Goal: Task Accomplishment & Management: Manage account settings

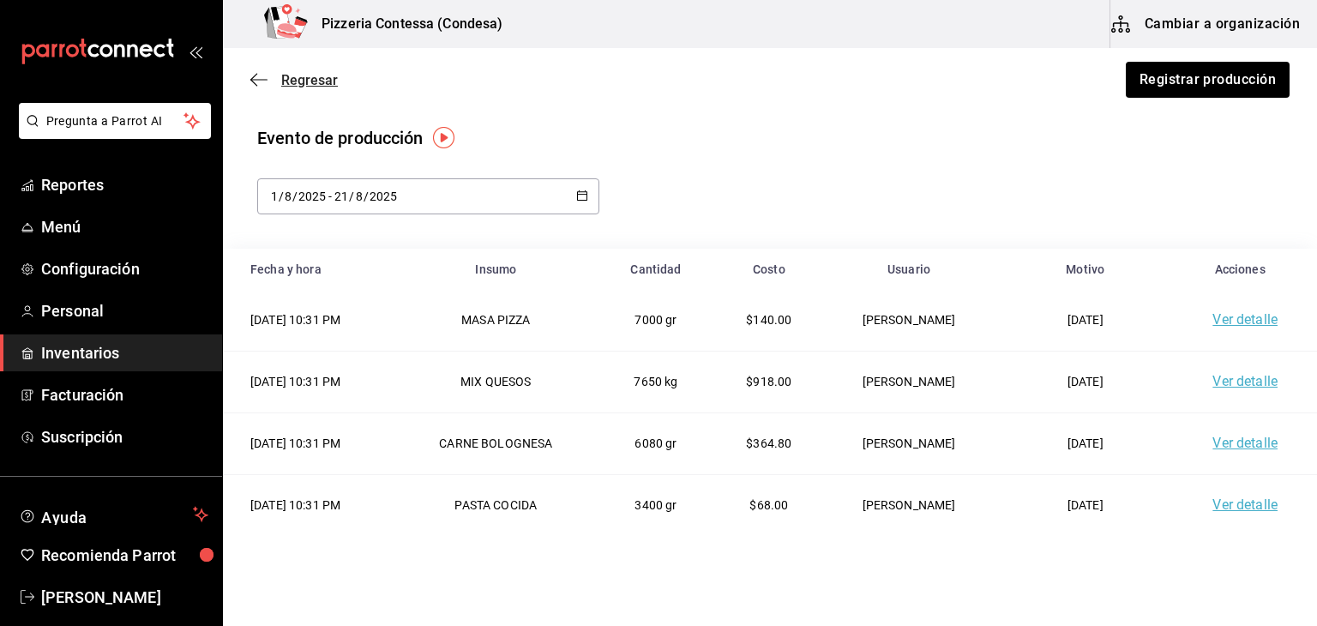
click at [250, 77] on icon "button" at bounding box center [258, 79] width 17 height 15
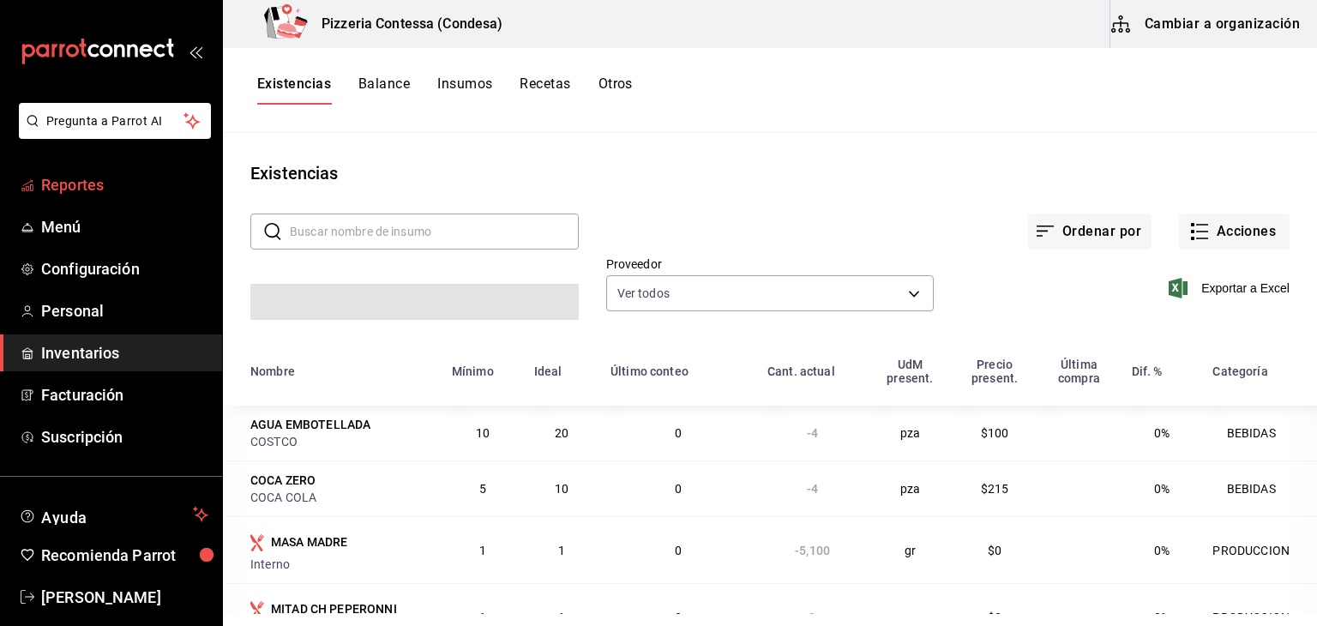
click at [79, 192] on span "Reportes" at bounding box center [124, 184] width 167 height 23
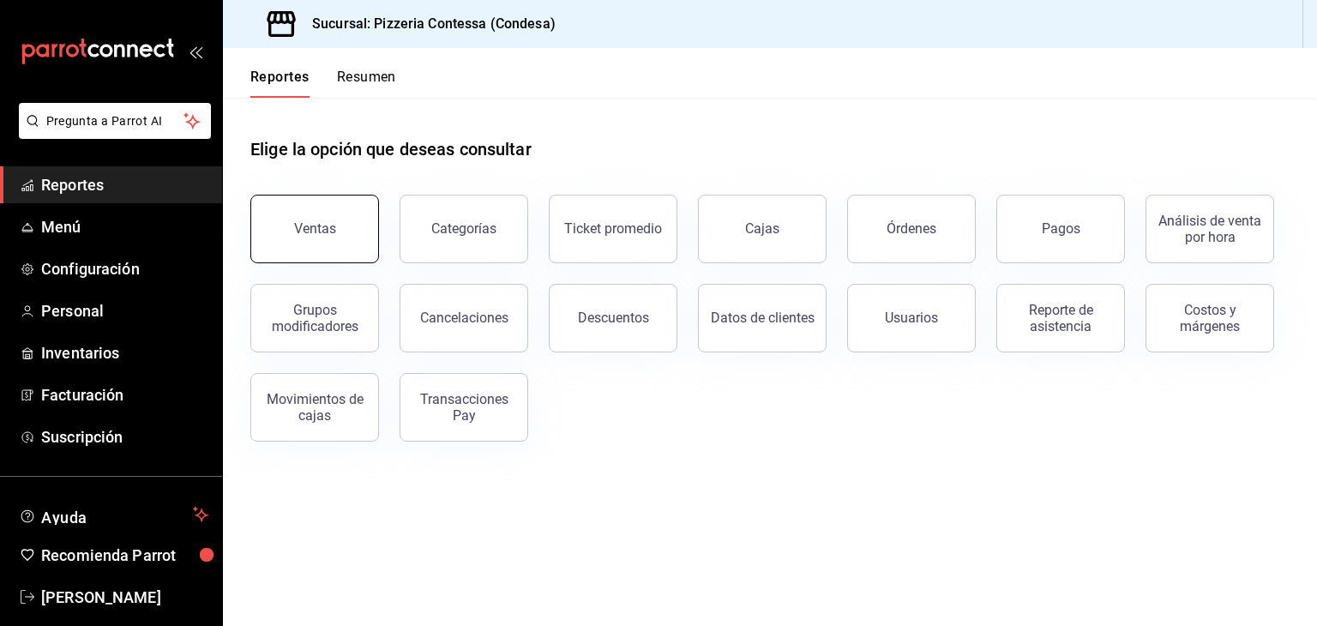
click at [313, 221] on div "Ventas" at bounding box center [315, 228] width 42 height 16
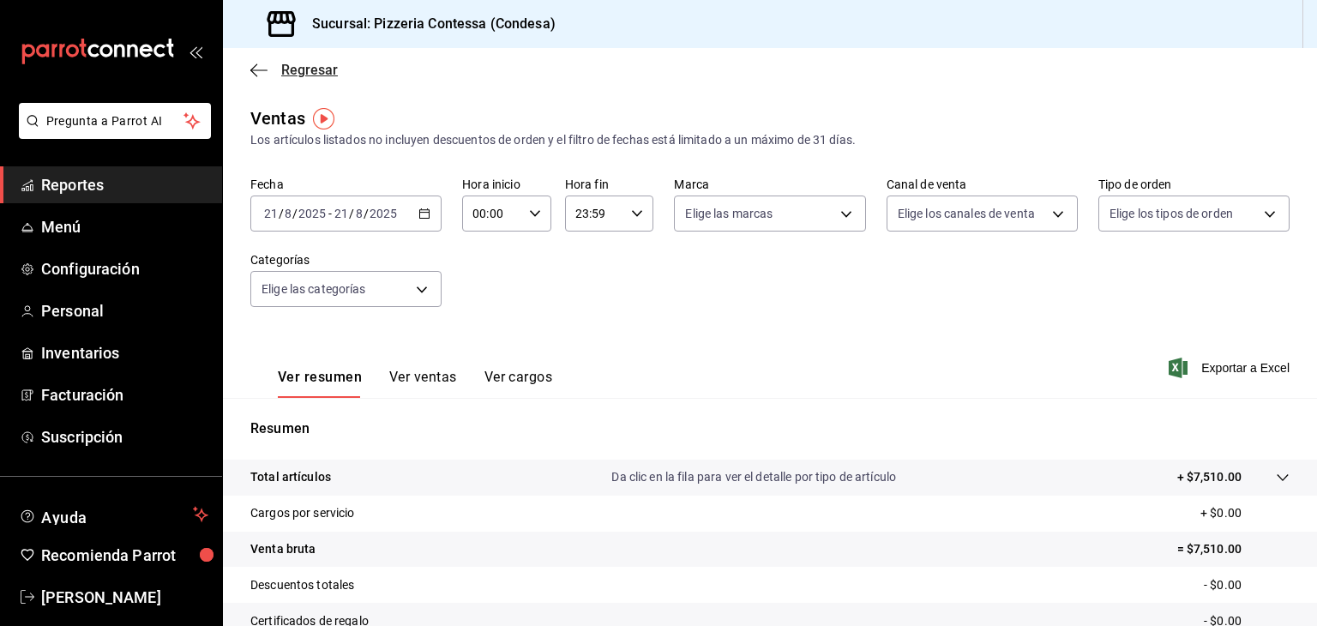
click at [296, 62] on span "Regresar" at bounding box center [309, 70] width 57 height 16
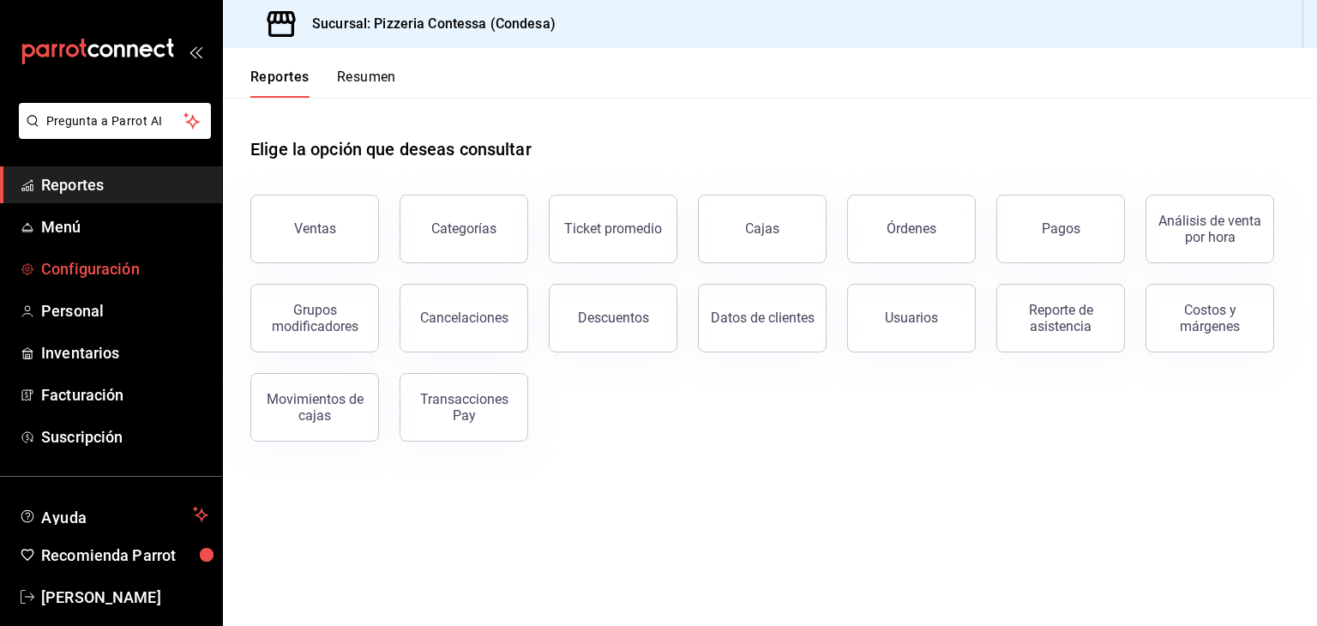
click at [101, 279] on span "Configuración" at bounding box center [124, 268] width 167 height 23
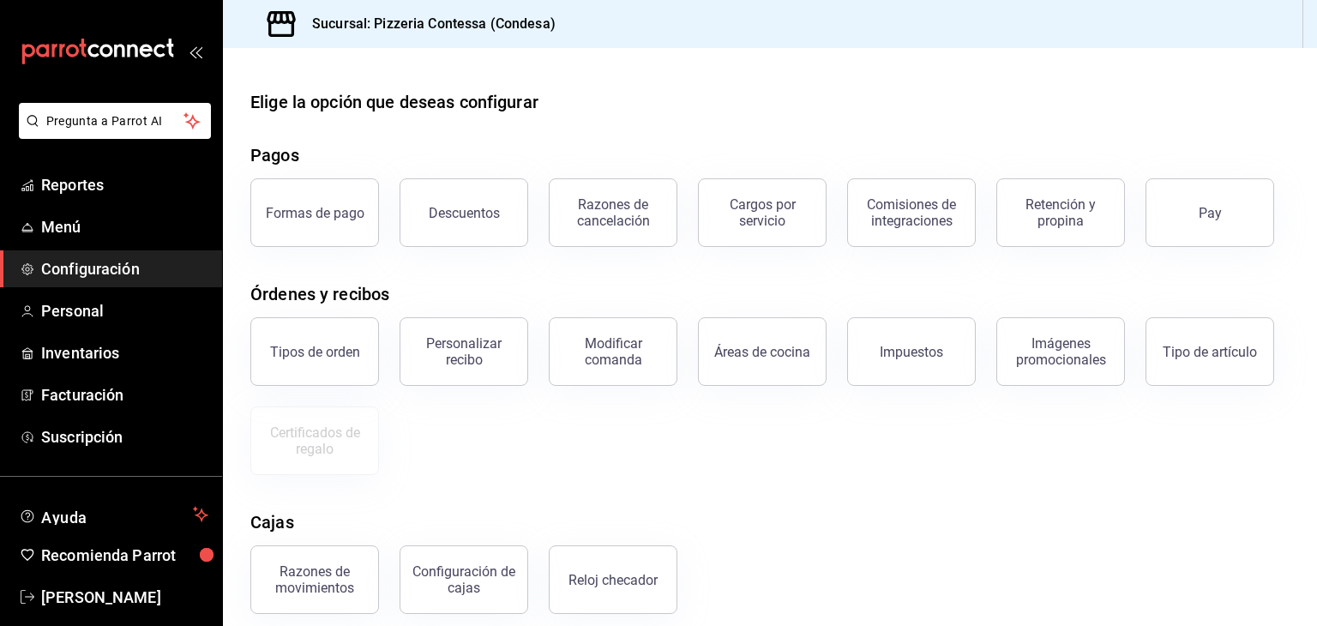
scroll to position [48, 0]
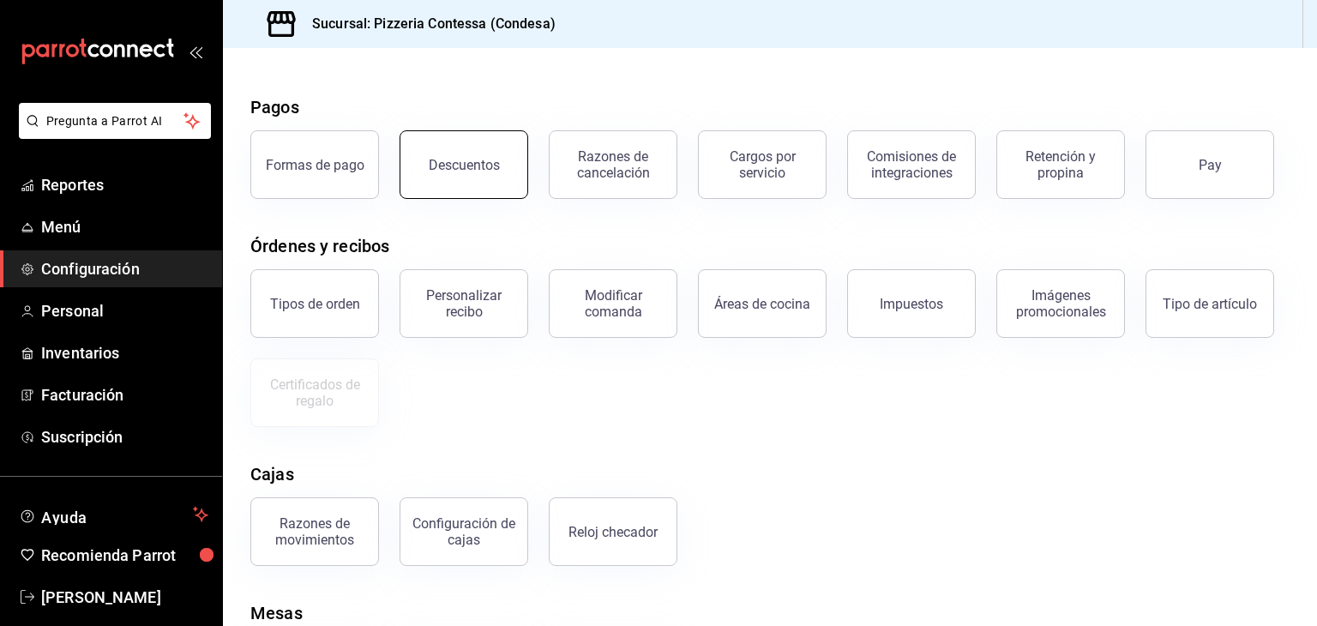
click at [485, 154] on button "Descuentos" at bounding box center [464, 164] width 129 height 69
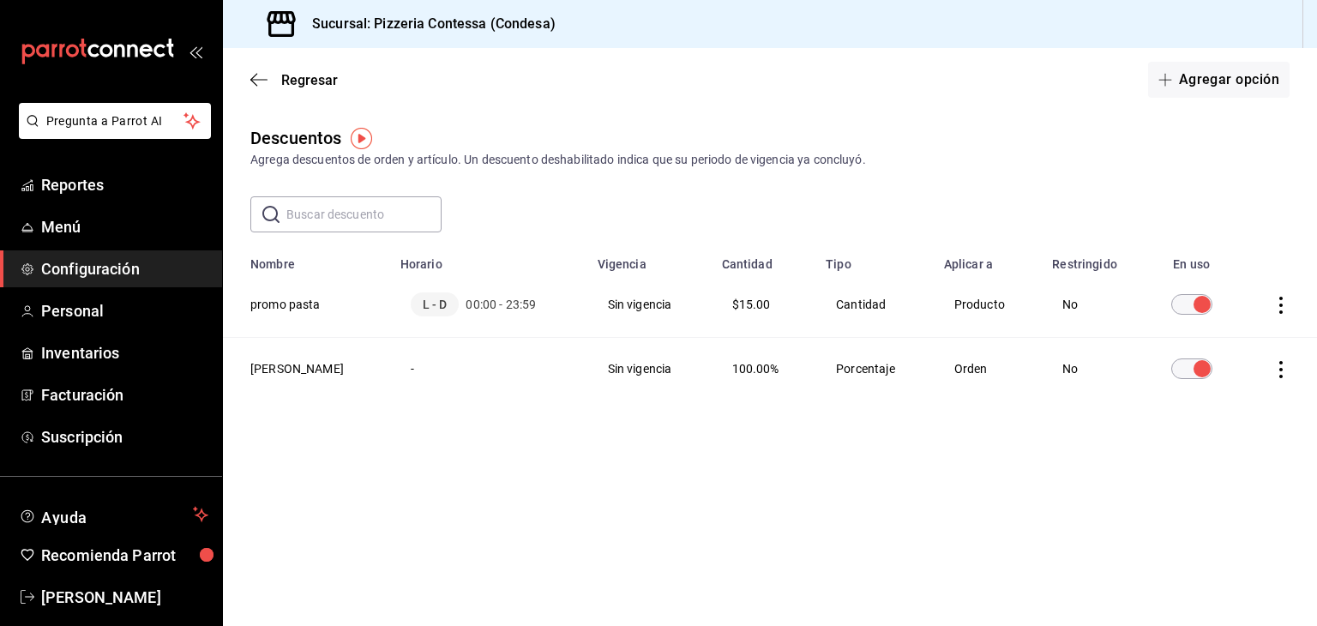
click at [1280, 305] on icon "actions" at bounding box center [1281, 305] width 17 height 17
click at [1257, 320] on li "Eliminar" at bounding box center [1218, 330] width 144 height 48
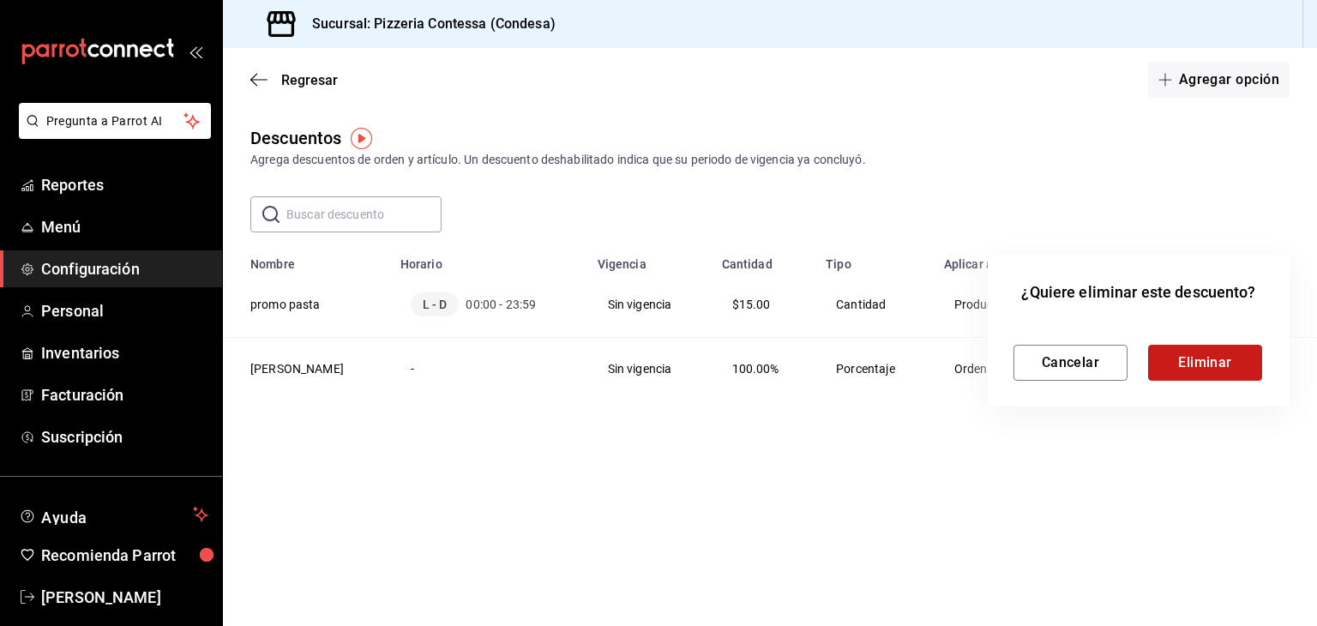
click at [1216, 361] on button "Eliminar" at bounding box center [1205, 363] width 114 height 36
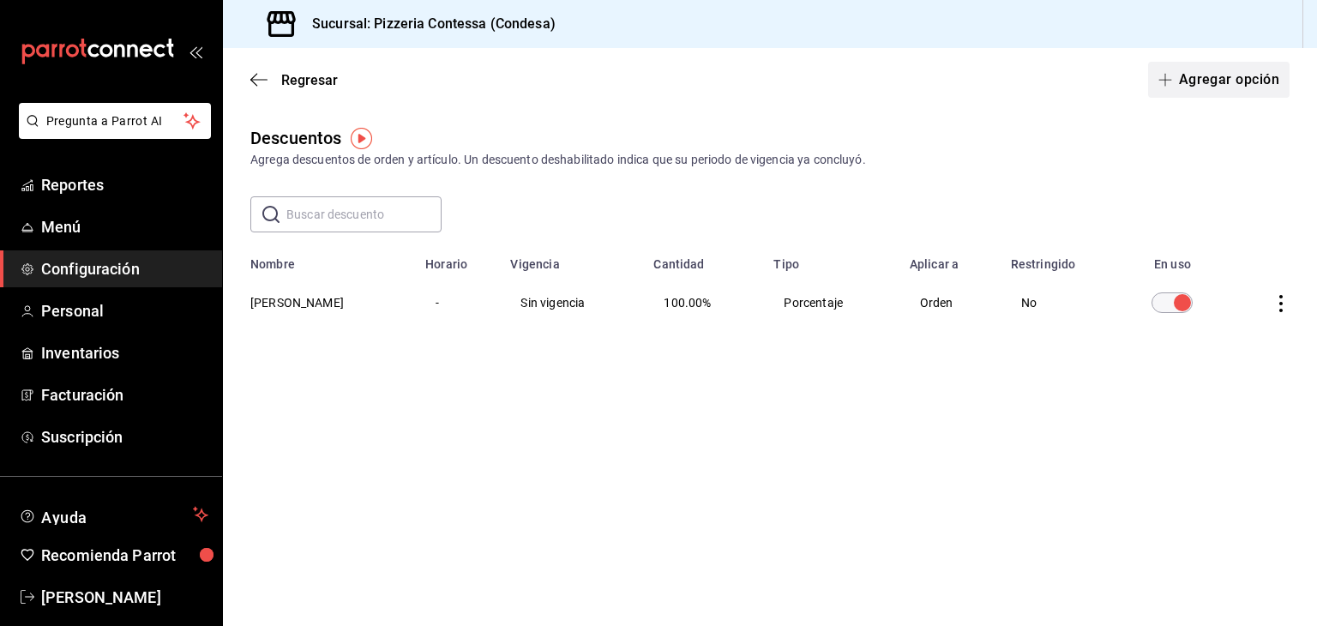
click at [1218, 93] on button "Agregar opción" at bounding box center [1219, 80] width 142 height 36
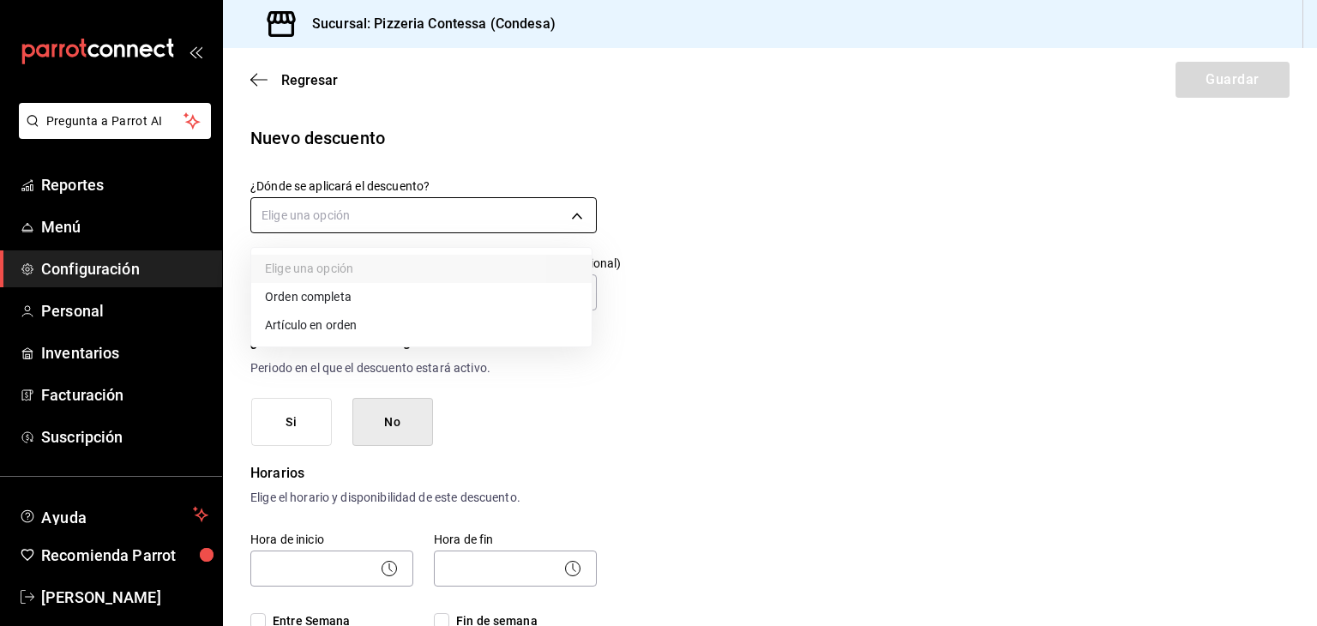
click at [494, 210] on body "Pregunta a Parrot AI Reportes Menú Configuración Personal Inventarios Facturaci…" at bounding box center [658, 313] width 1317 height 626
click at [444, 292] on li "Orden completa" at bounding box center [421, 297] width 340 height 28
type input "ORDER"
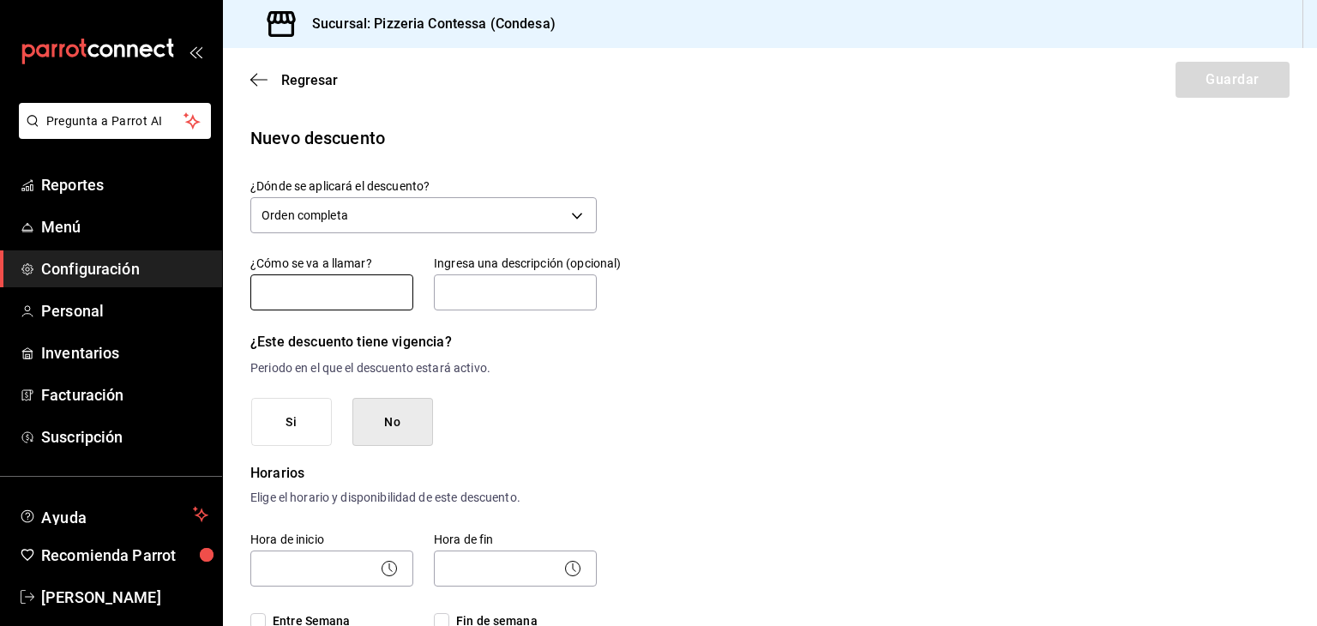
click at [342, 294] on input "text" at bounding box center [331, 292] width 163 height 36
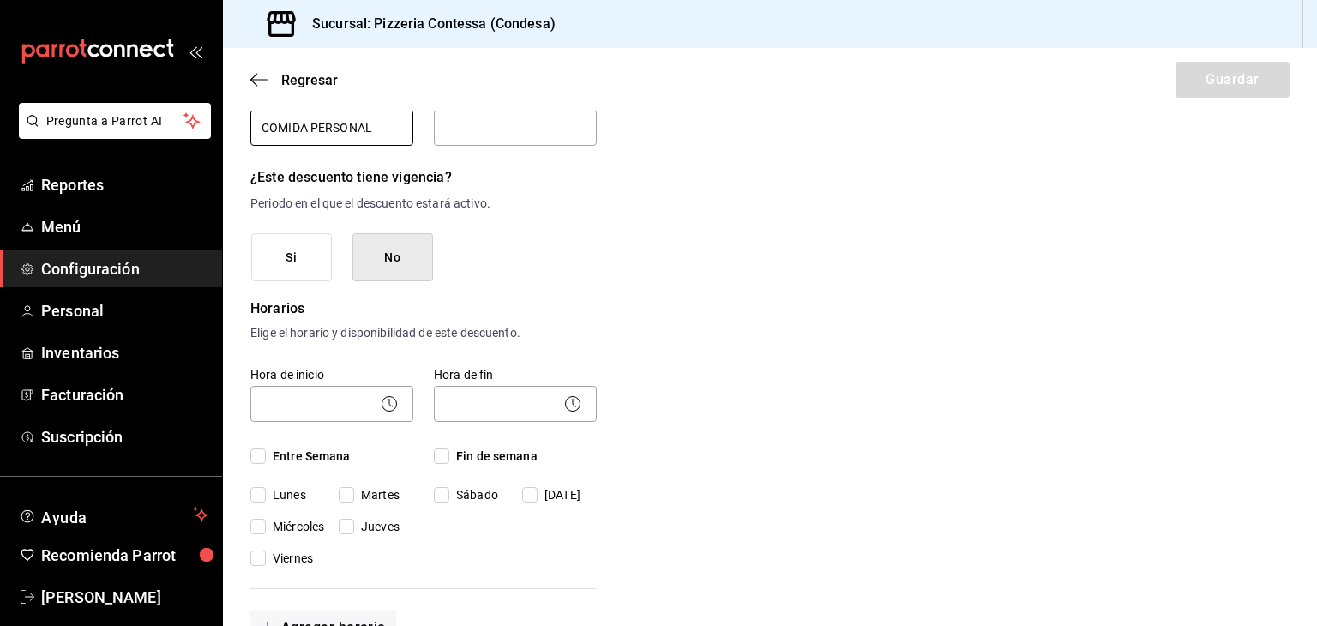
scroll to position [240, 0]
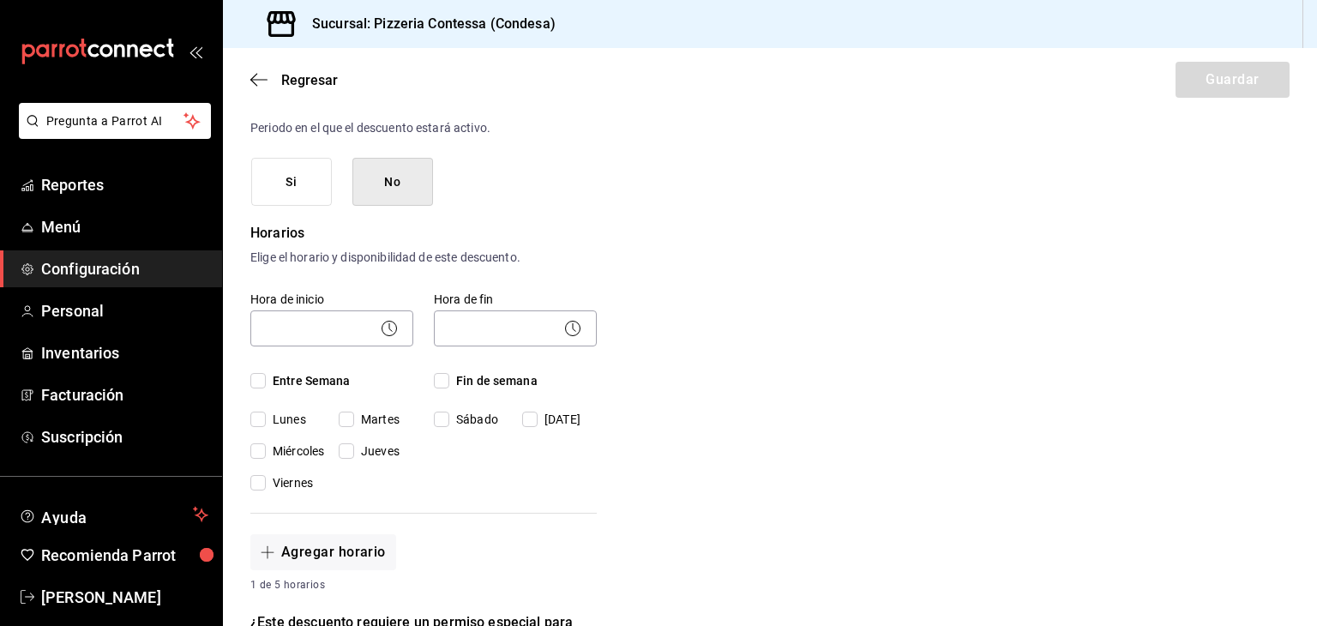
type input "COMIDA PERSONAL"
click at [259, 379] on input "Entre Semana" at bounding box center [257, 380] width 15 height 15
checkbox input "true"
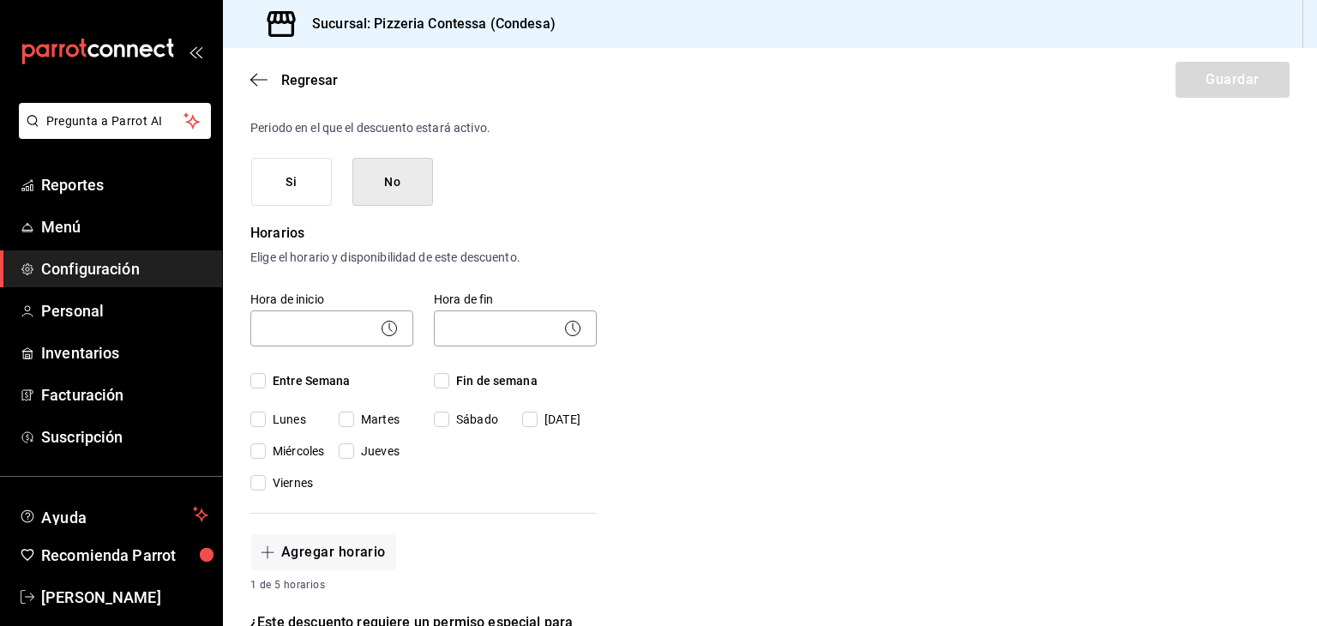
checkbox input "true"
click at [449, 380] on span "Fin de semana" at bounding box center [493, 381] width 88 height 18
click at [449, 380] on input "Fin de semana" at bounding box center [441, 380] width 15 height 15
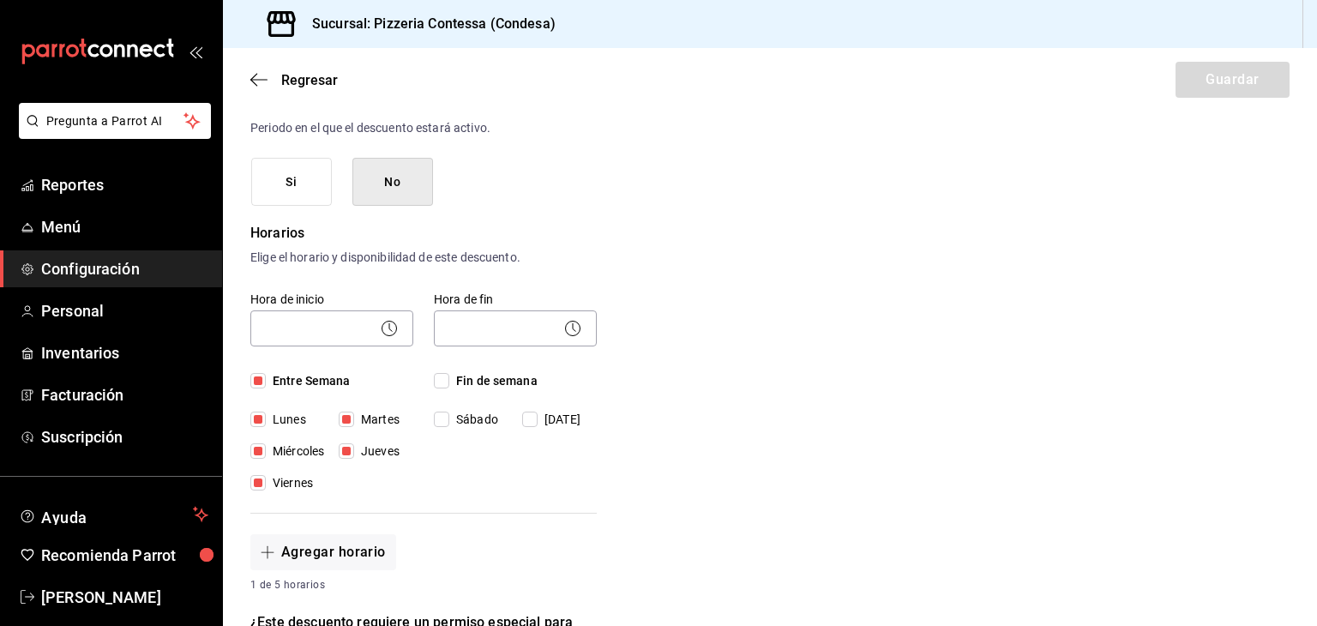
checkbox input "true"
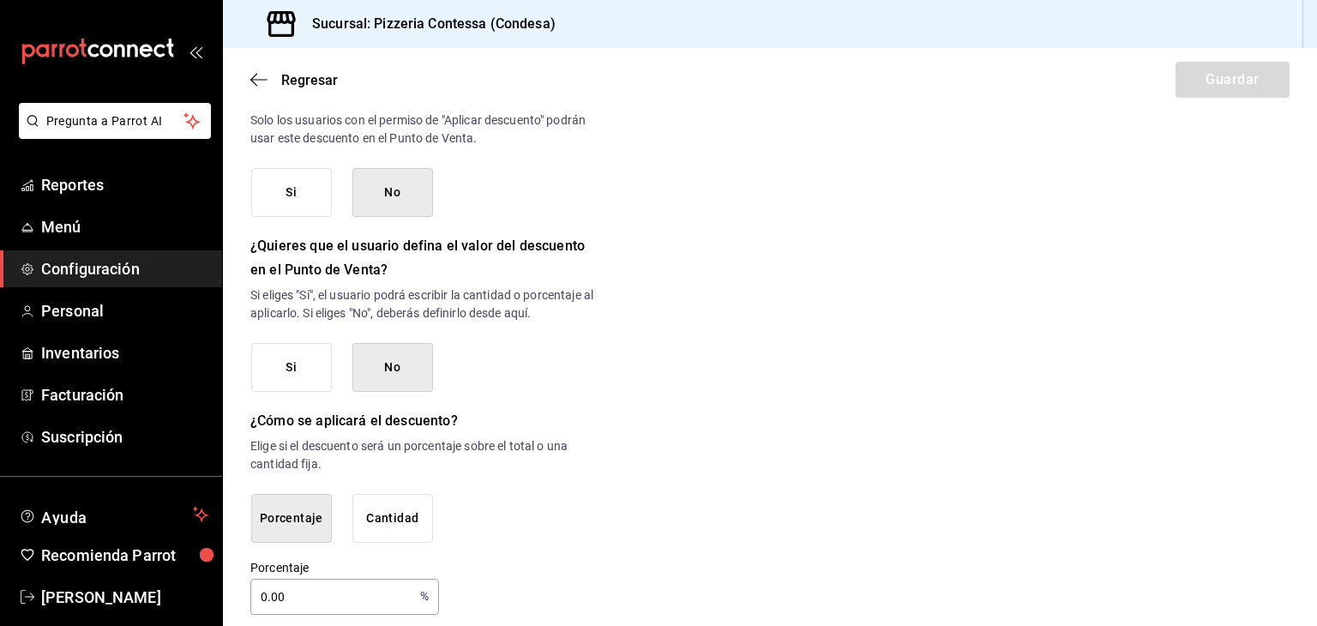
scroll to position [807, 0]
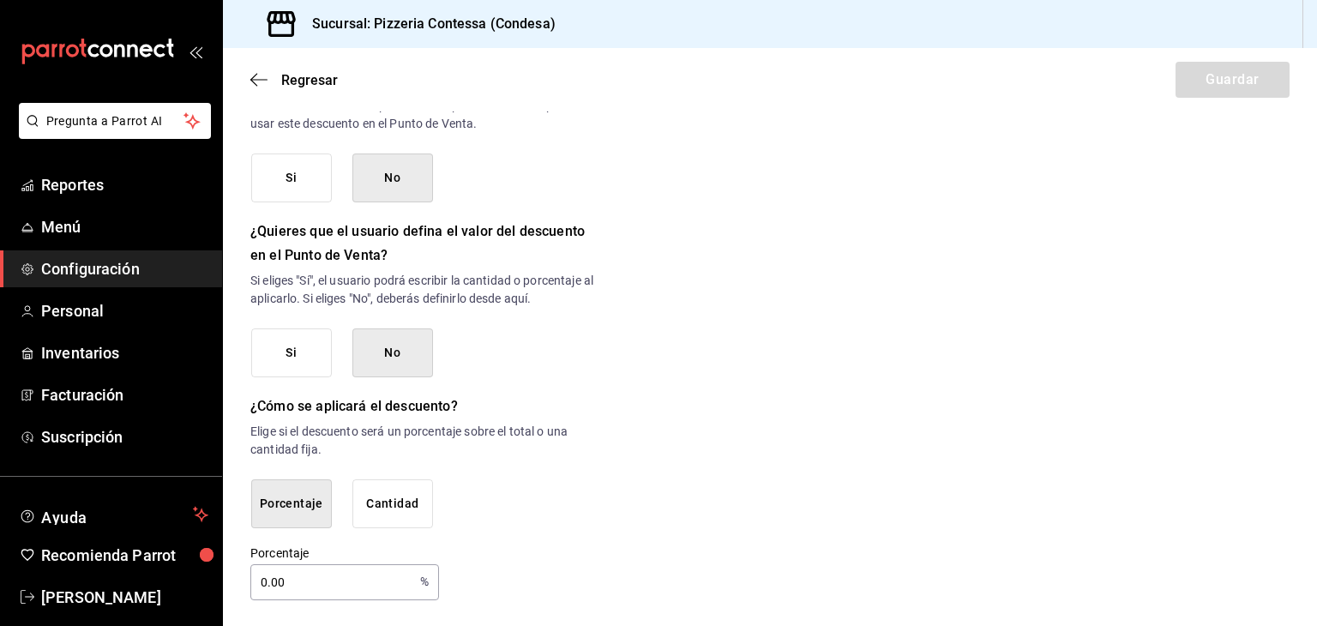
click at [383, 577] on input "0.00" at bounding box center [331, 582] width 163 height 34
drag, startPoint x: 383, startPoint y: 577, endPoint x: 219, endPoint y: 570, distance: 164.8
click at [219, 570] on body "Pregunta a Parrot AI Reportes Menú Configuración Personal Inventarios Facturaci…" at bounding box center [658, 313] width 1317 height 626
type input "30"
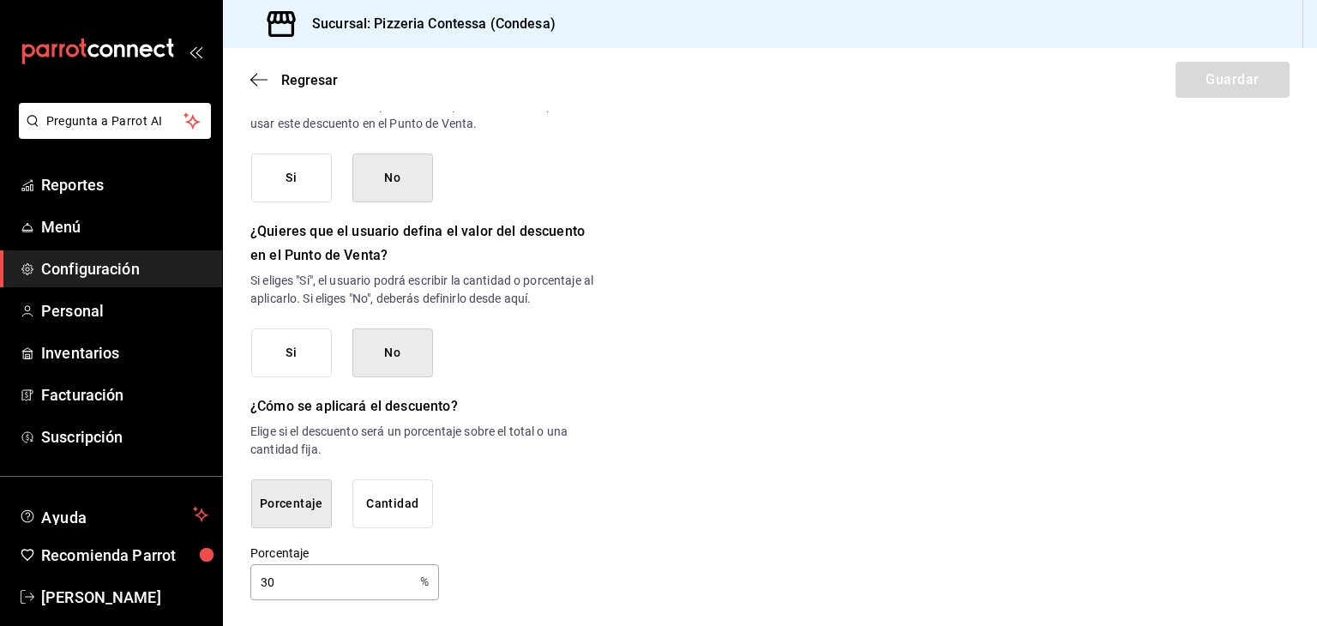
click at [389, 358] on button "No" at bounding box center [392, 352] width 81 height 49
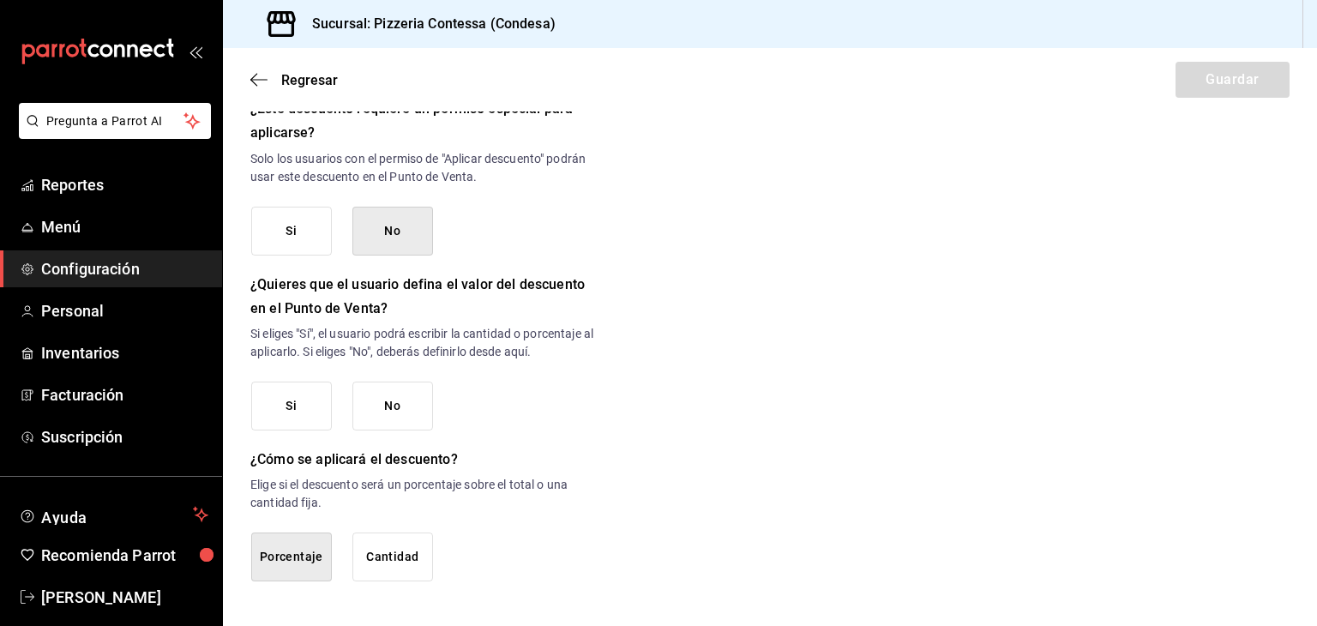
scroll to position [752, 0]
click at [418, 399] on button "No" at bounding box center [392, 407] width 81 height 49
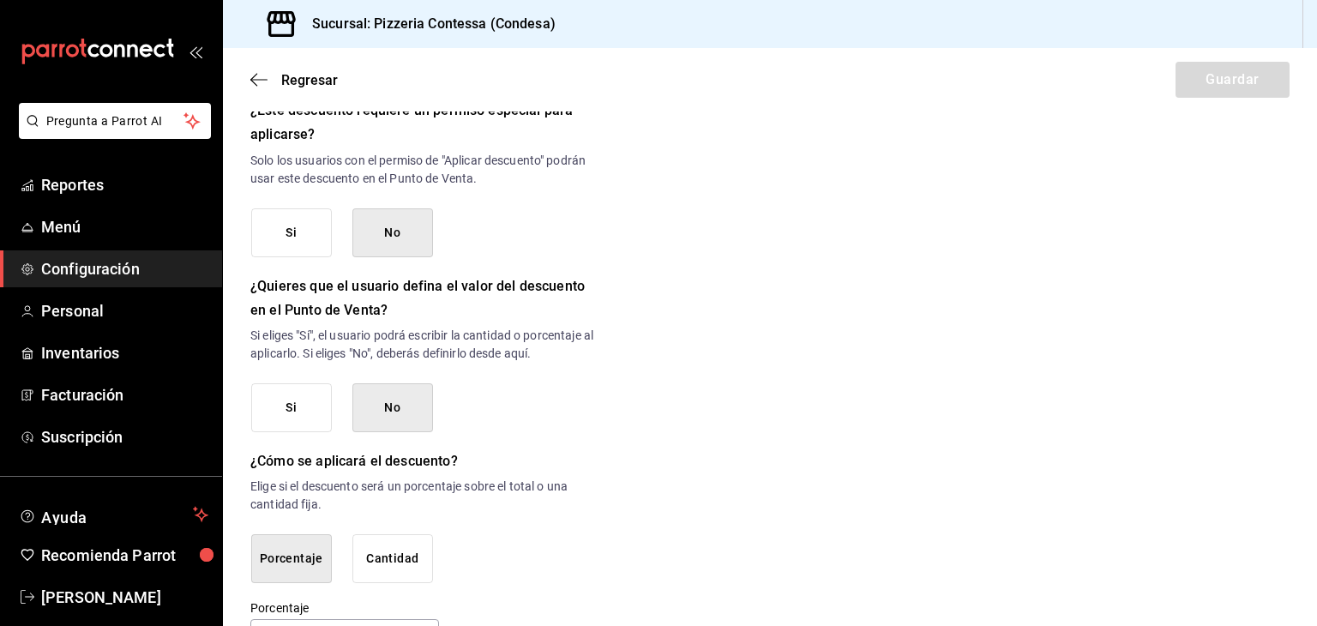
scroll to position [807, 0]
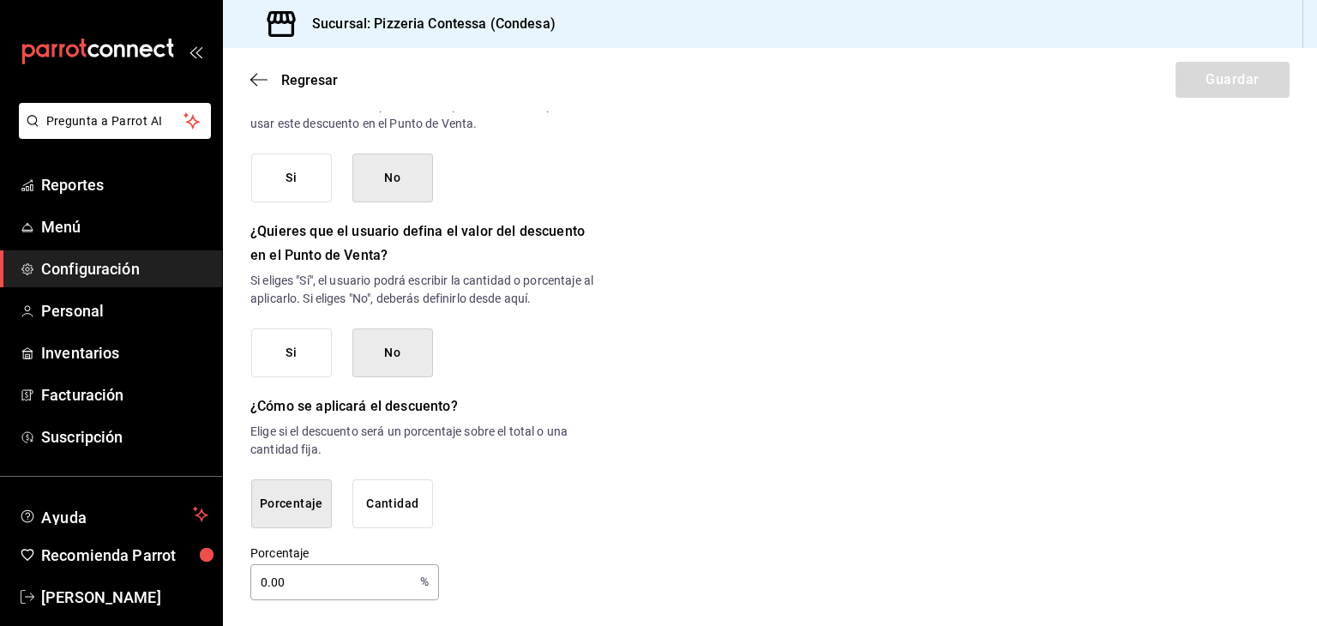
click at [371, 575] on input "0.00" at bounding box center [331, 582] width 163 height 34
drag, startPoint x: 371, startPoint y: 575, endPoint x: 237, endPoint y: 566, distance: 134.1
type input "30"
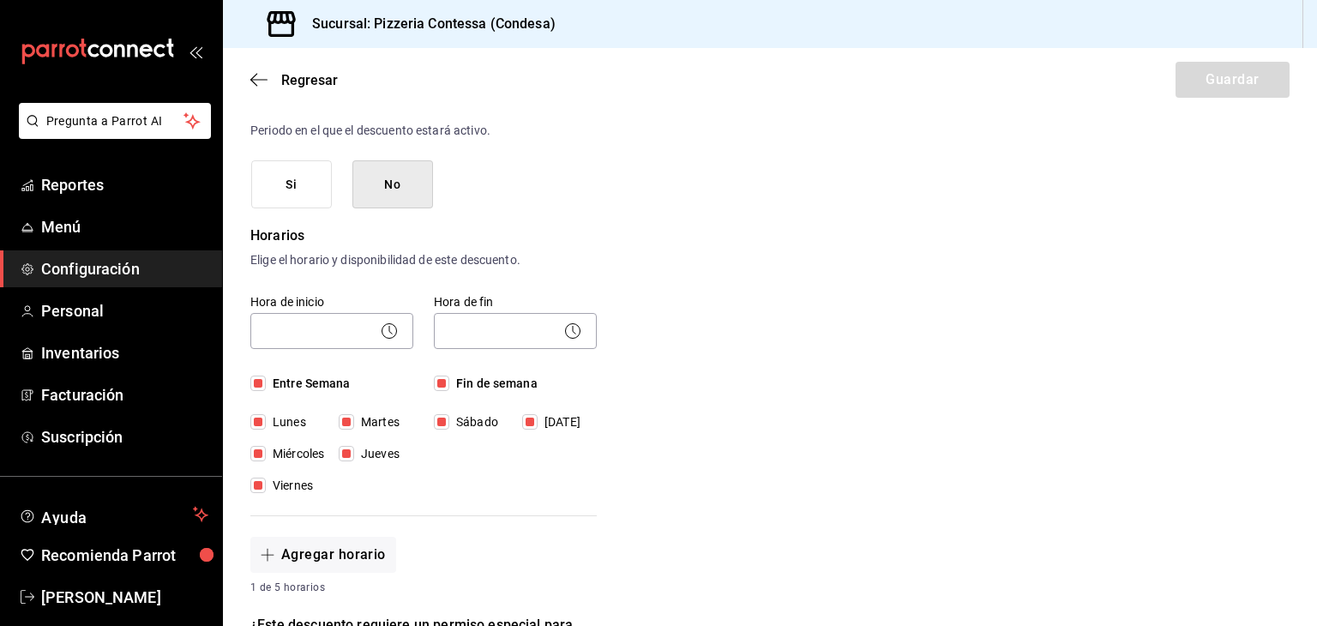
scroll to position [237, 0]
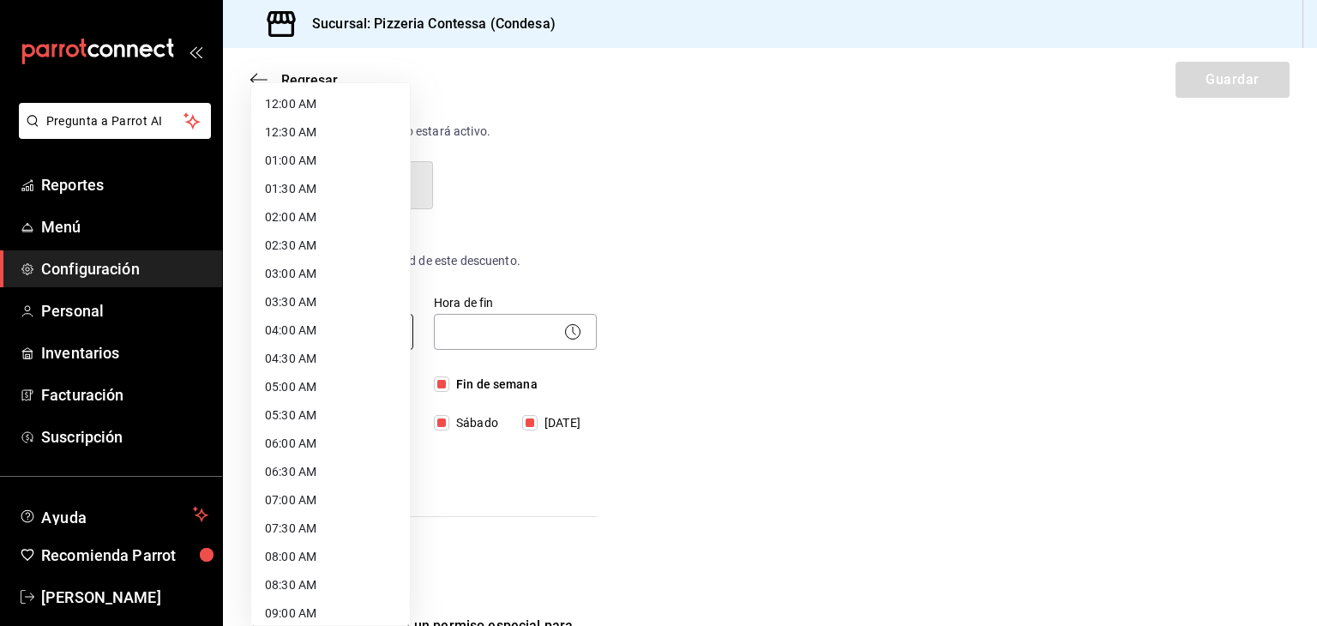
click at [338, 334] on body "Pregunta a Parrot AI Reportes Menú Configuración Personal Inventarios Facturaci…" at bounding box center [658, 313] width 1317 height 626
click at [345, 97] on li "12:00 AM" at bounding box center [330, 104] width 159 height 28
type input "00:00"
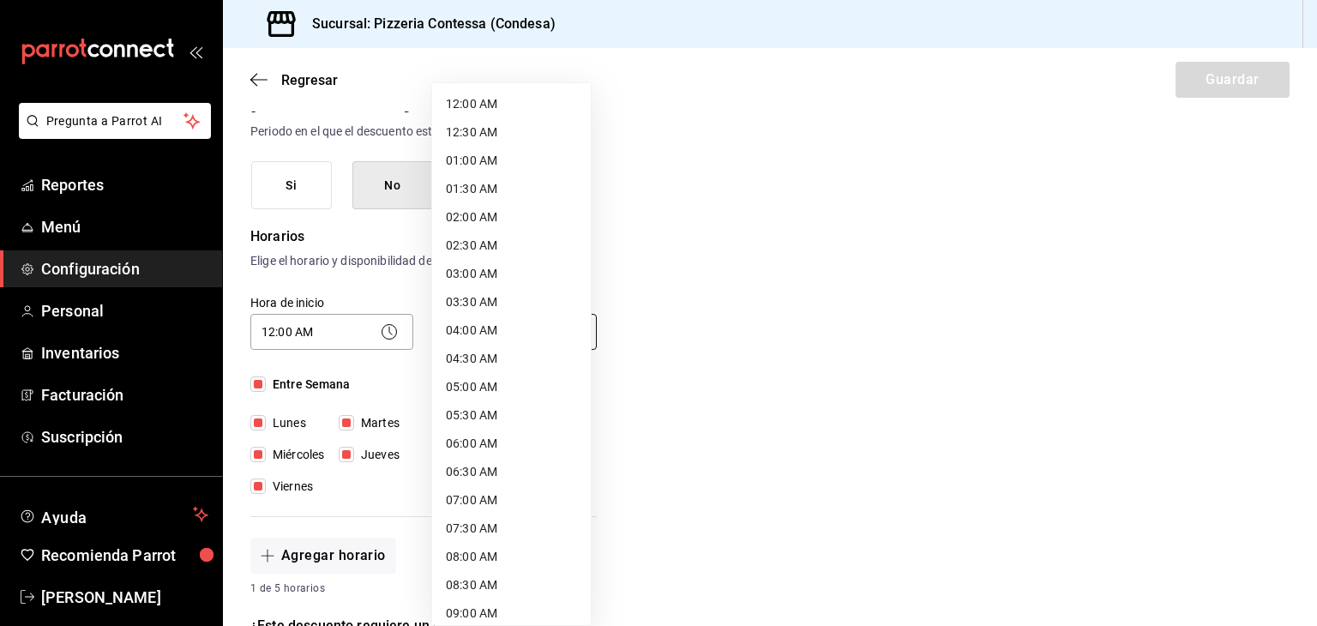
click at [477, 342] on body "Pregunta a Parrot AI Reportes Menú Configuración Personal Inventarios Facturaci…" at bounding box center [658, 313] width 1317 height 626
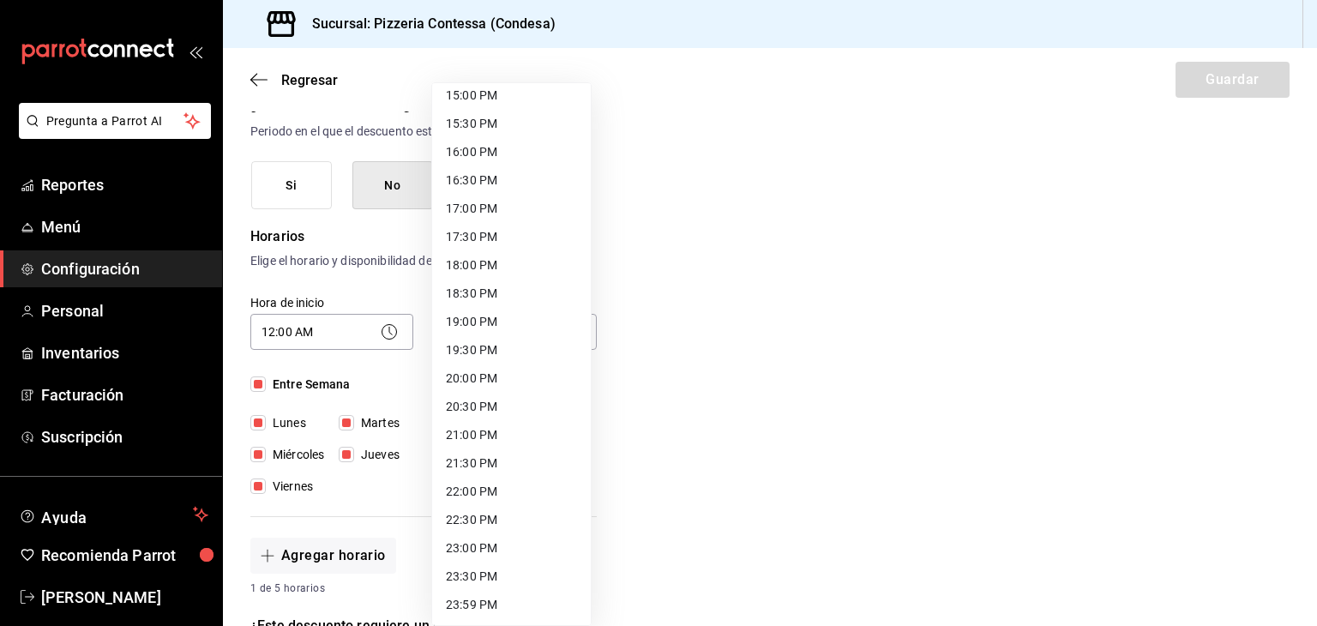
click at [475, 599] on li "23:59 PM" at bounding box center [511, 605] width 159 height 28
type input "23:59"
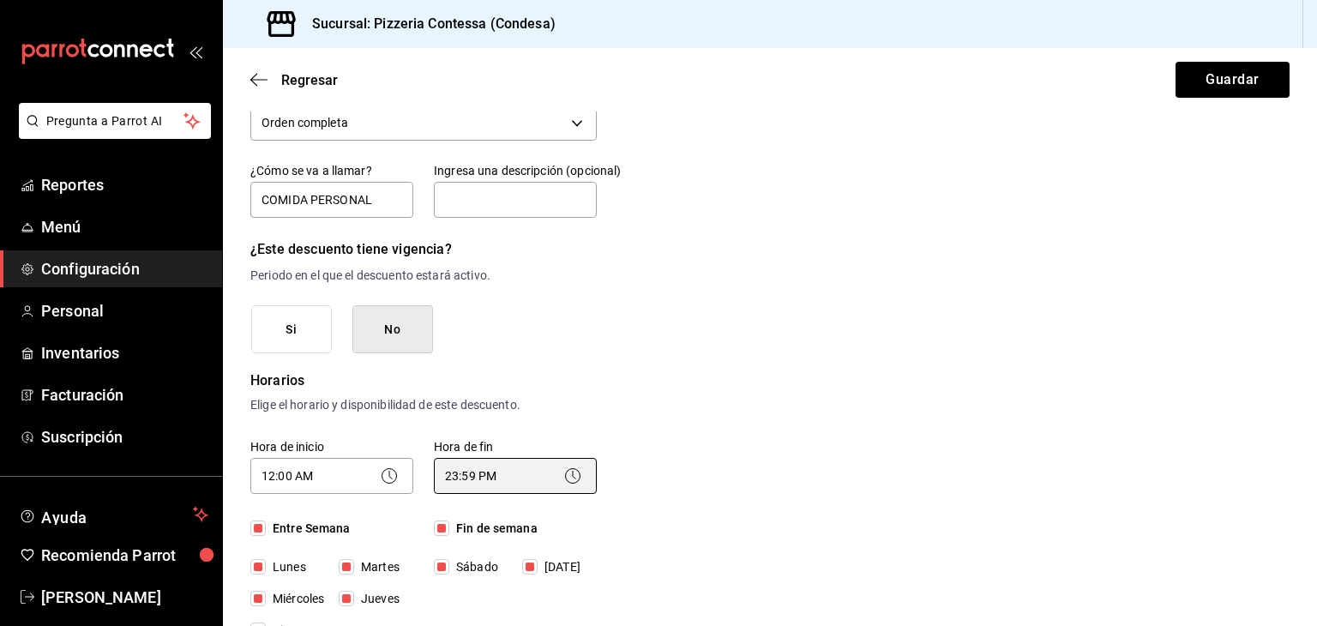
scroll to position [0, 0]
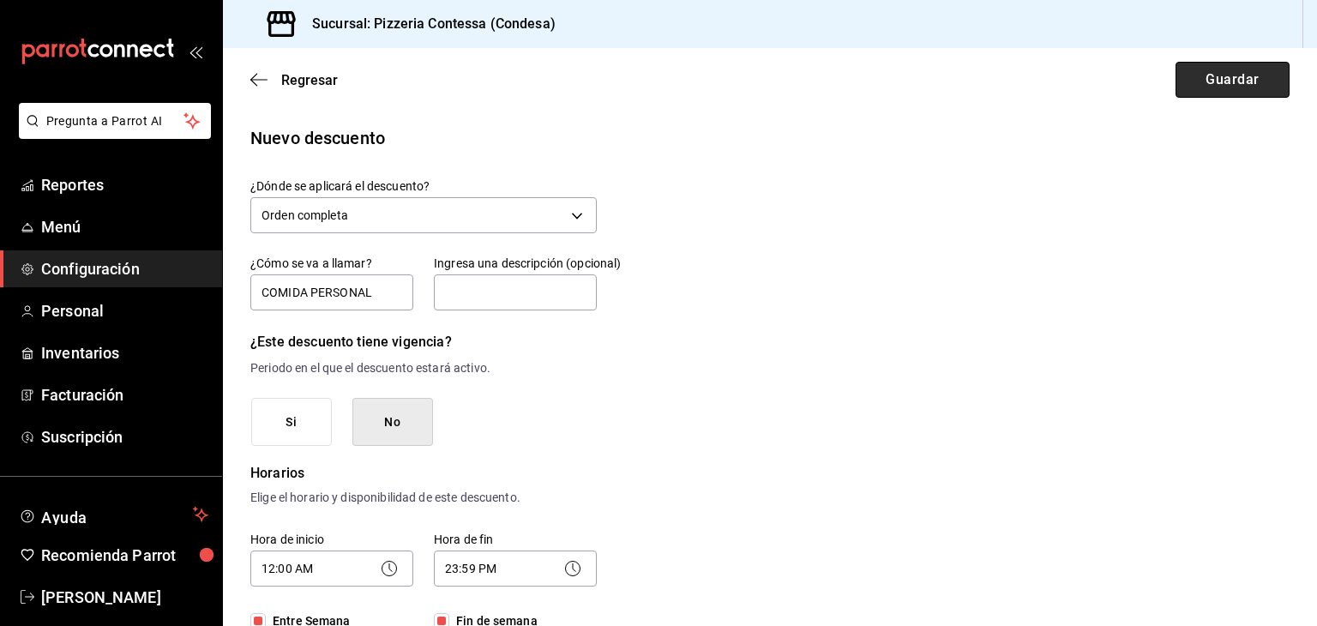
click at [1223, 81] on button "Guardar" at bounding box center [1233, 80] width 114 height 36
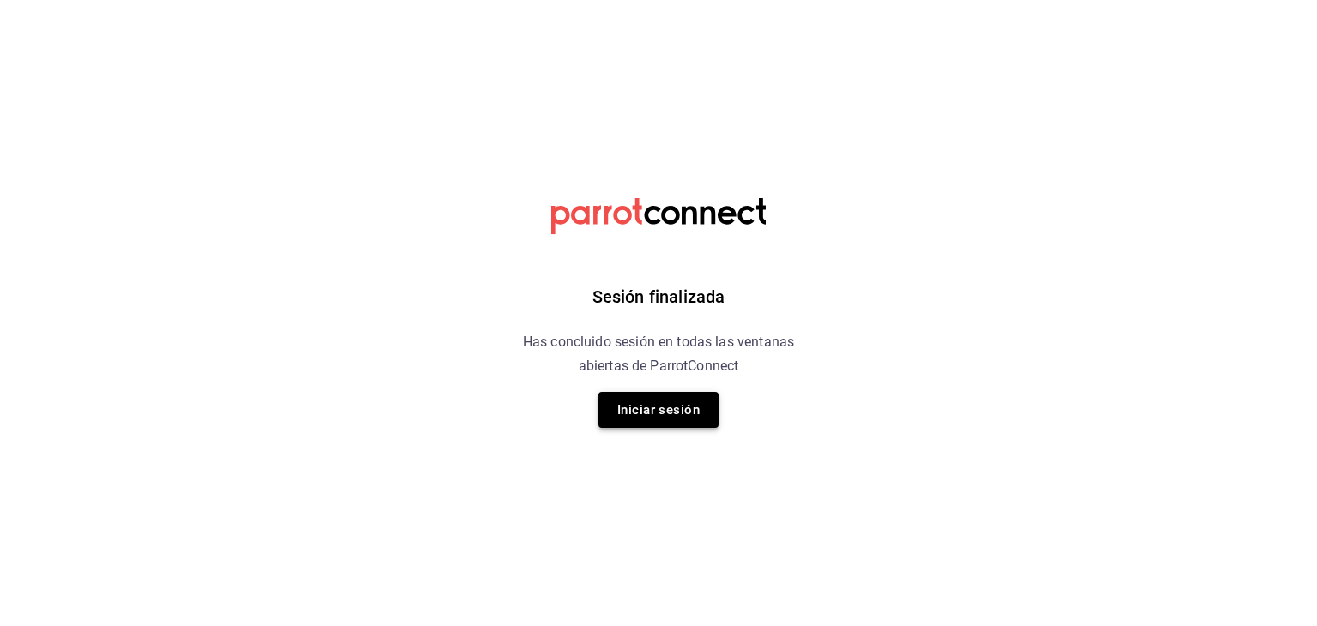
click at [668, 402] on button "Iniciar sesión" at bounding box center [659, 410] width 120 height 36
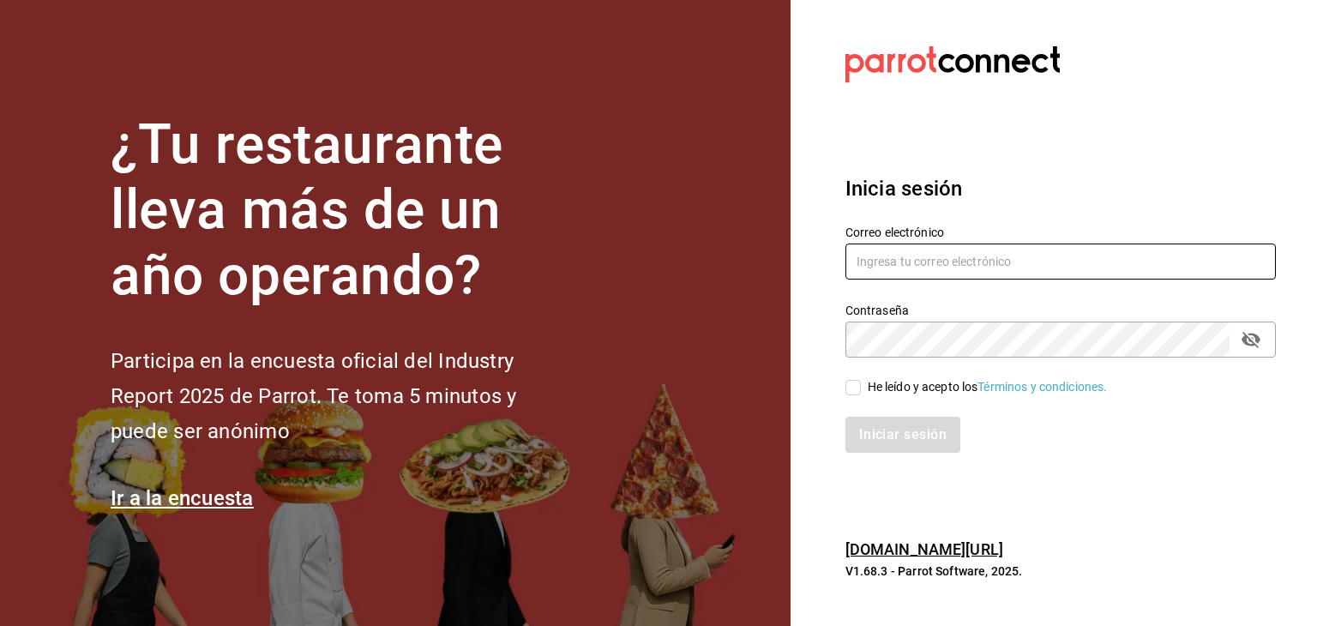
type input "jeduardo.quiroz.torres@gmail.com"
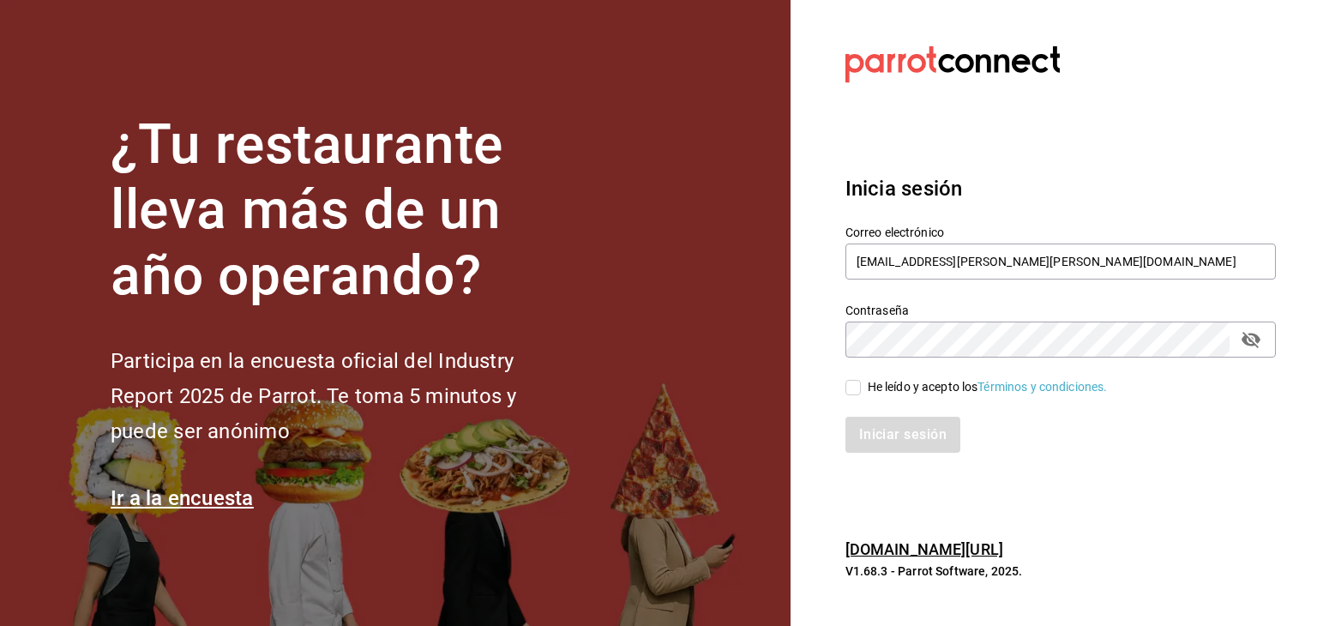
click at [858, 385] on input "He leído y acepto los Términos y condiciones." at bounding box center [853, 387] width 15 height 15
checkbox input "true"
click at [878, 426] on button "Iniciar sesión" at bounding box center [904, 435] width 117 height 36
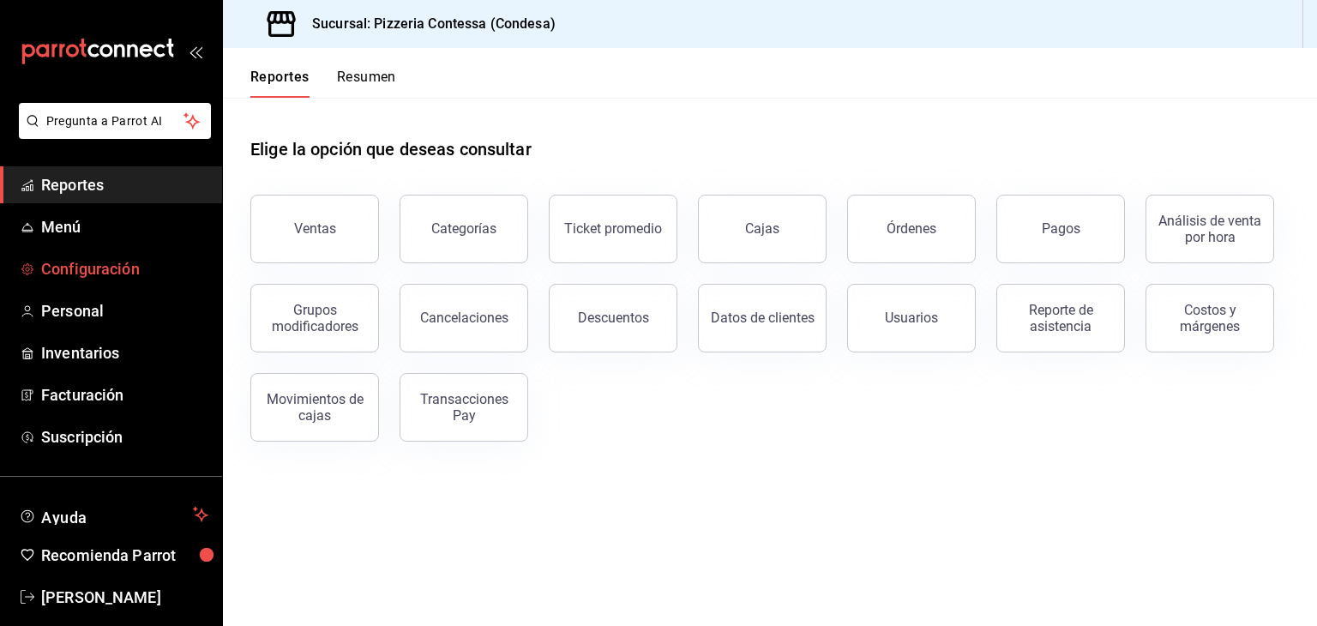
click at [103, 262] on span "Configuración" at bounding box center [124, 268] width 167 height 23
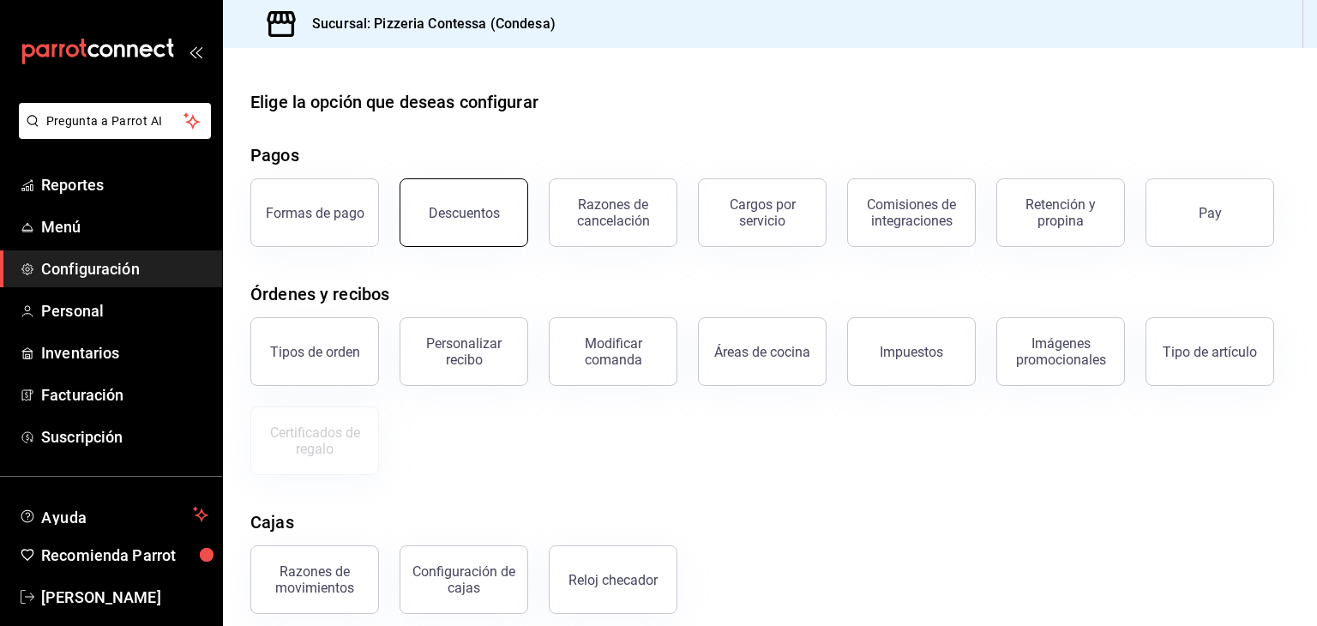
click at [429, 219] on button "Descuentos" at bounding box center [464, 212] width 129 height 69
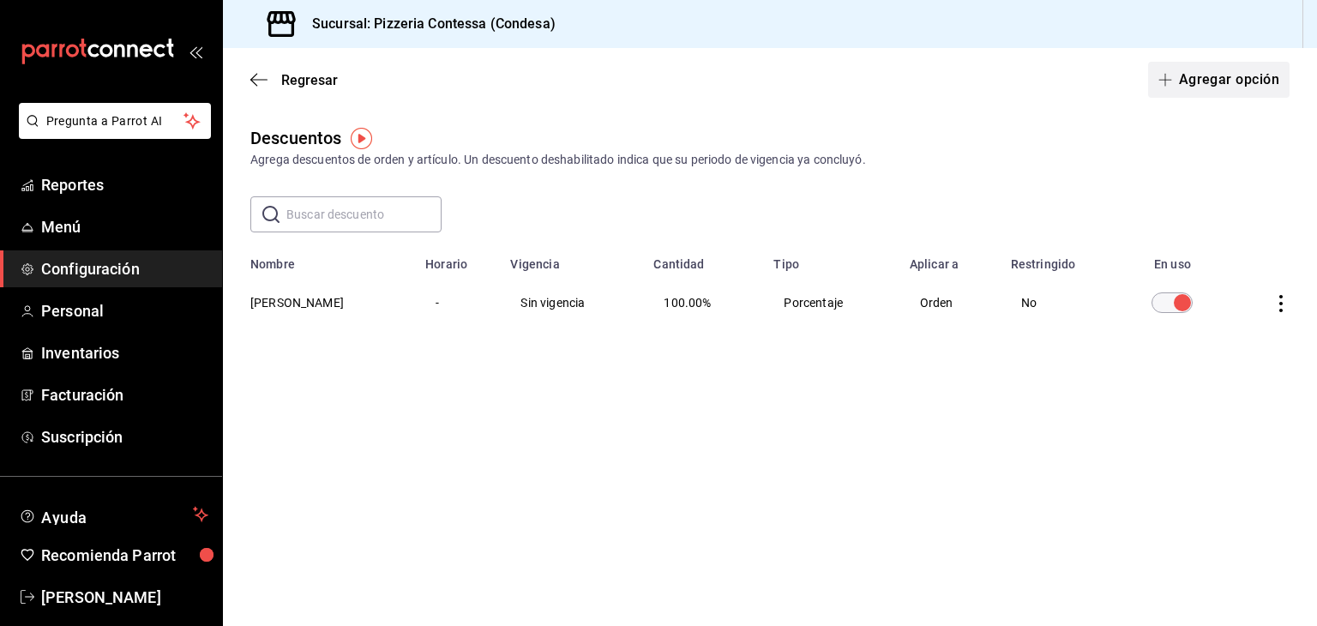
click at [1233, 94] on button "Agregar opción" at bounding box center [1219, 80] width 142 height 36
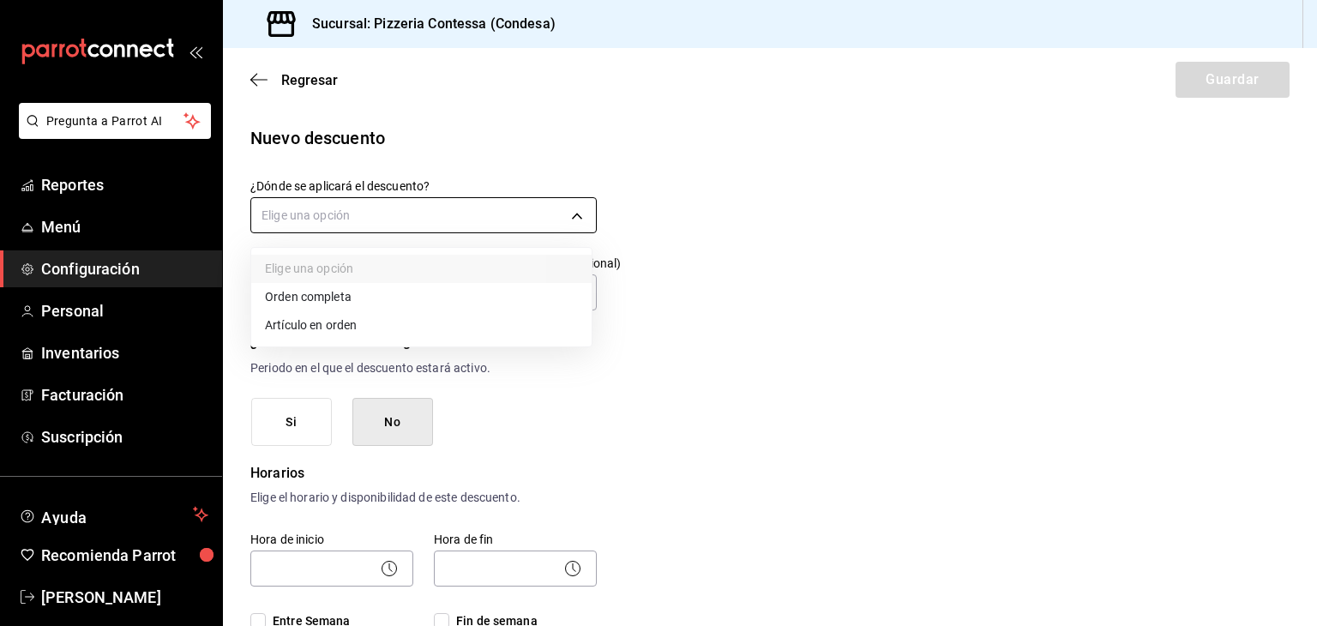
click at [390, 218] on body "Pregunta a Parrot AI Reportes Menú Configuración Personal Inventarios Facturaci…" at bounding box center [658, 313] width 1317 height 626
click at [352, 303] on li "Orden completa" at bounding box center [421, 297] width 340 height 28
type input "ORDER"
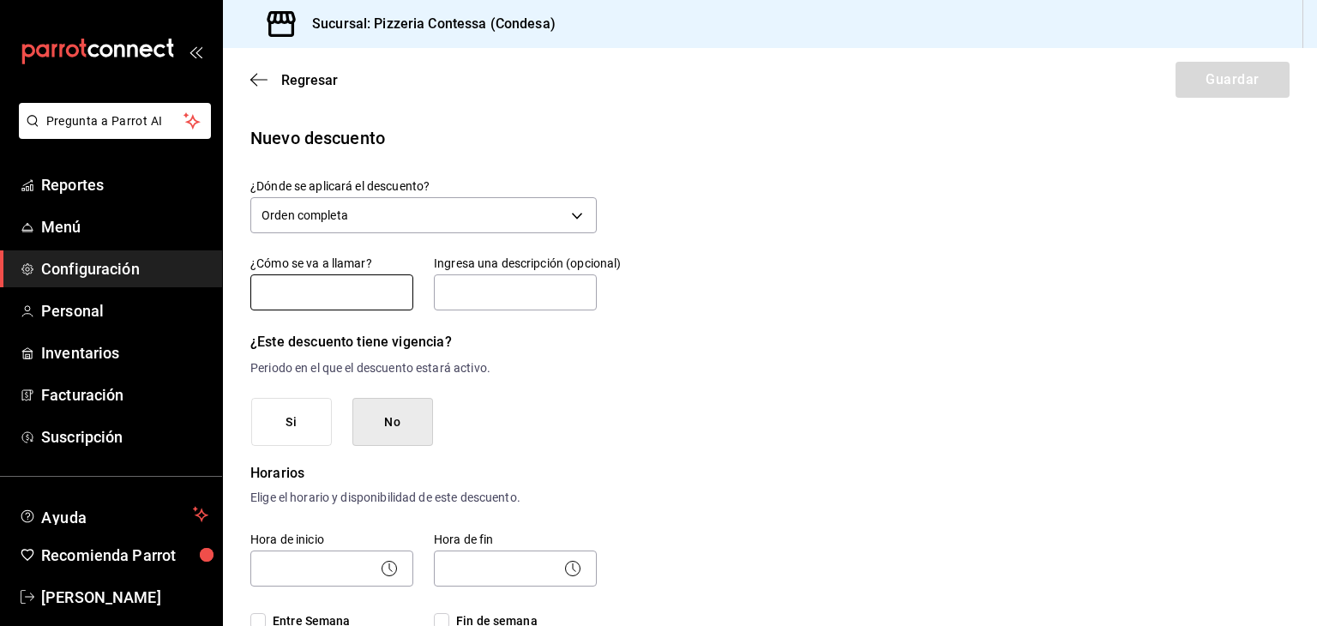
click at [333, 298] on input "text" at bounding box center [331, 292] width 163 height 36
type input "COMIDA PERSONAL"
click at [402, 437] on button "No" at bounding box center [392, 422] width 81 height 49
click at [353, 569] on body "Pregunta a Parrot AI Reportes Menú Configuración Personal Inventarios Facturaci…" at bounding box center [658, 313] width 1317 height 626
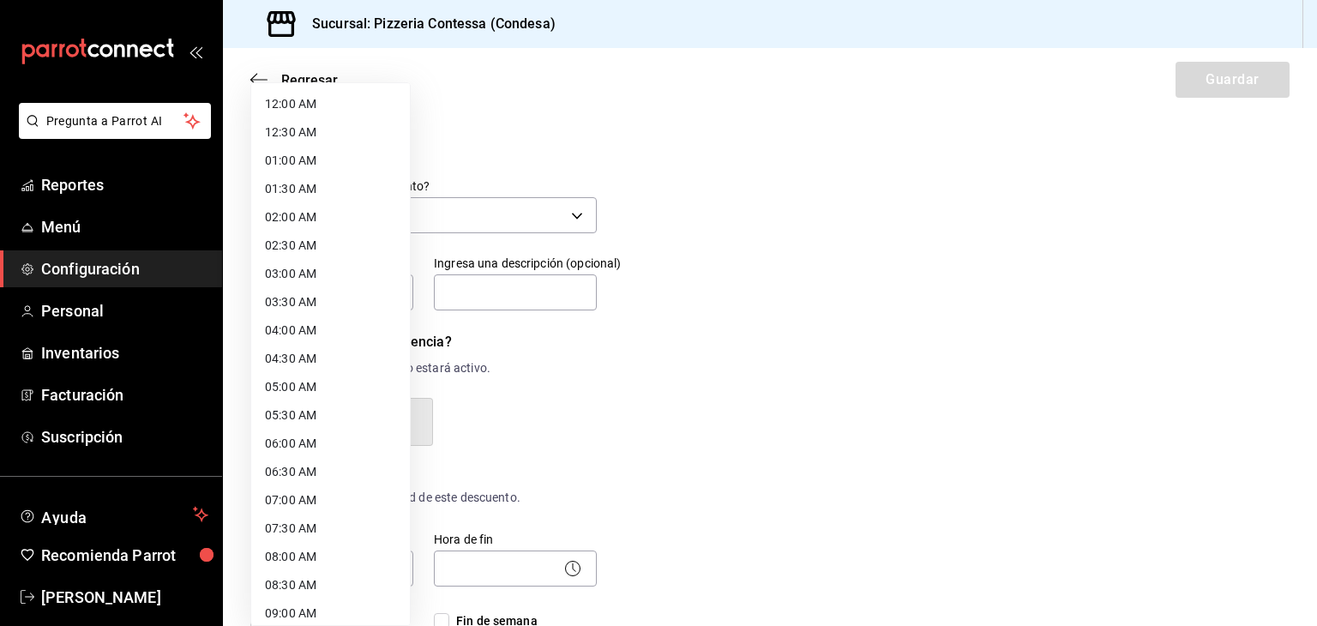
click at [304, 116] on li "12:00 AM" at bounding box center [330, 104] width 159 height 28
type input "00:00"
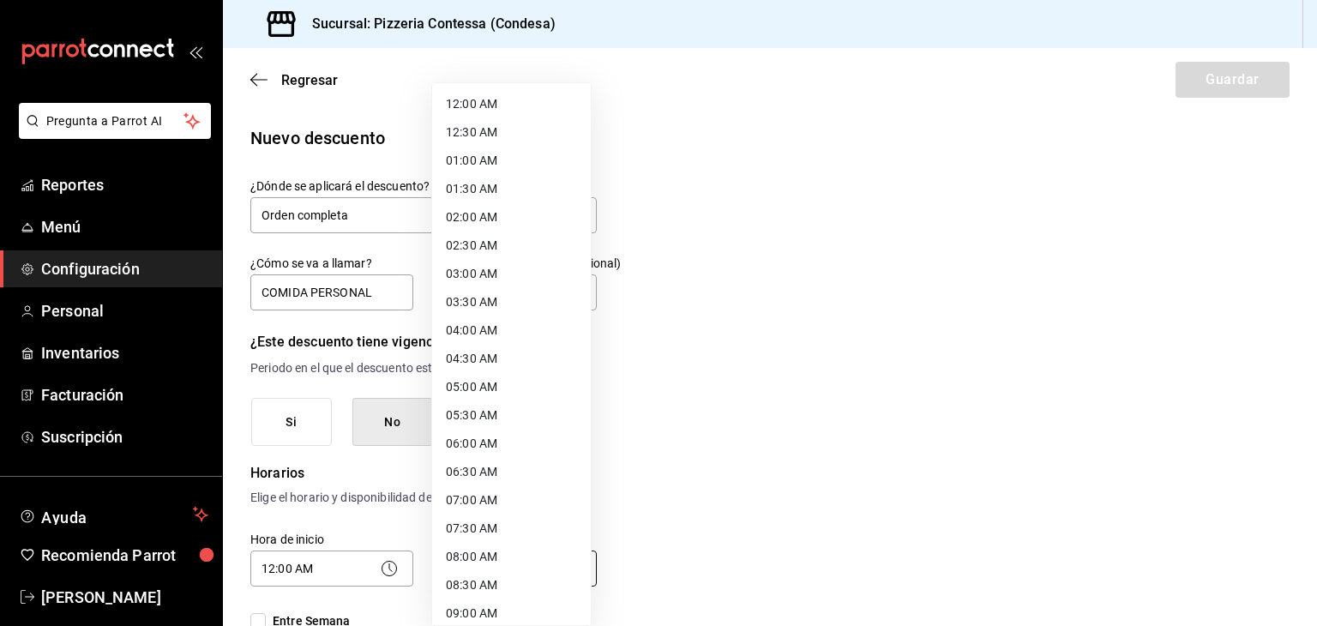
click at [512, 567] on body "Pregunta a Parrot AI Reportes Menú Configuración Personal Inventarios Facturaci…" at bounding box center [658, 313] width 1317 height 626
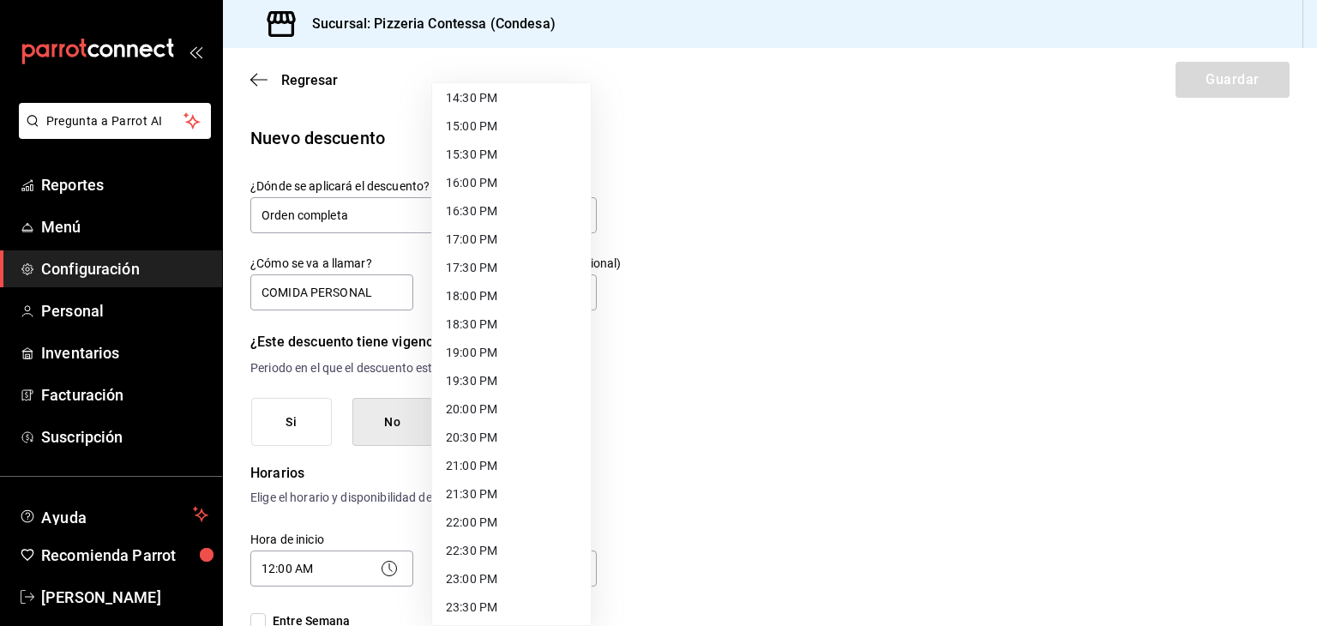
scroll to position [858, 0]
click at [491, 598] on li "23:59 PM" at bounding box center [511, 605] width 159 height 28
type input "23:59"
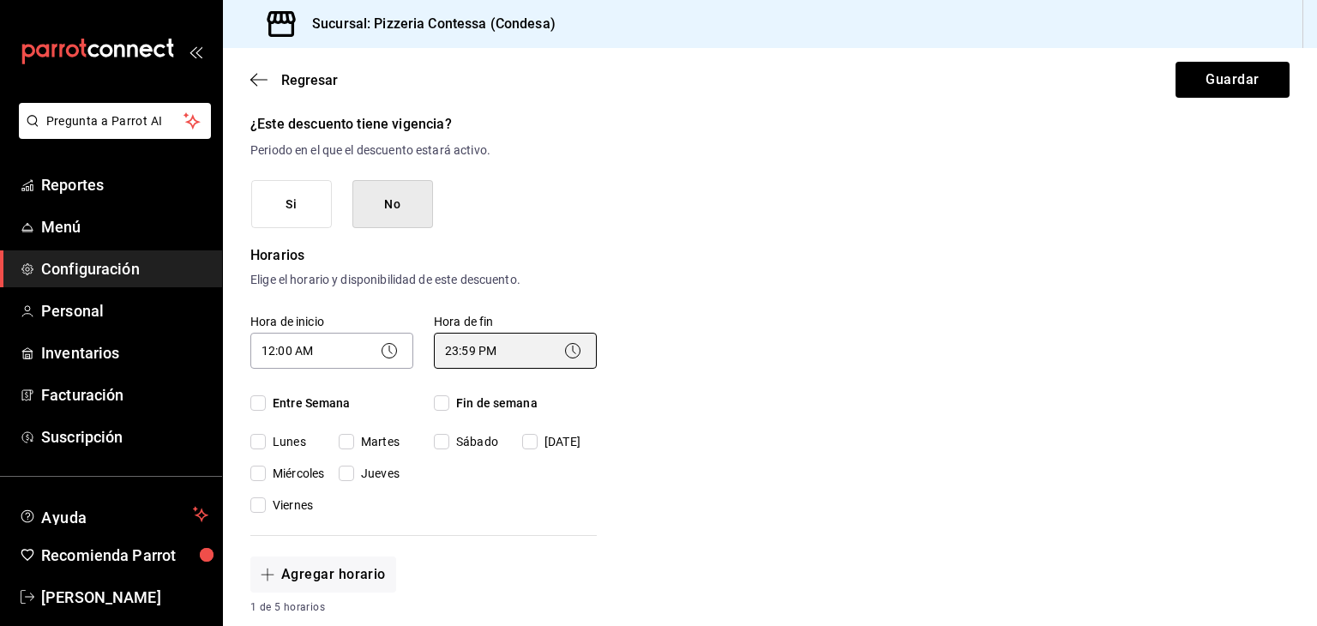
scroll to position [237, 0]
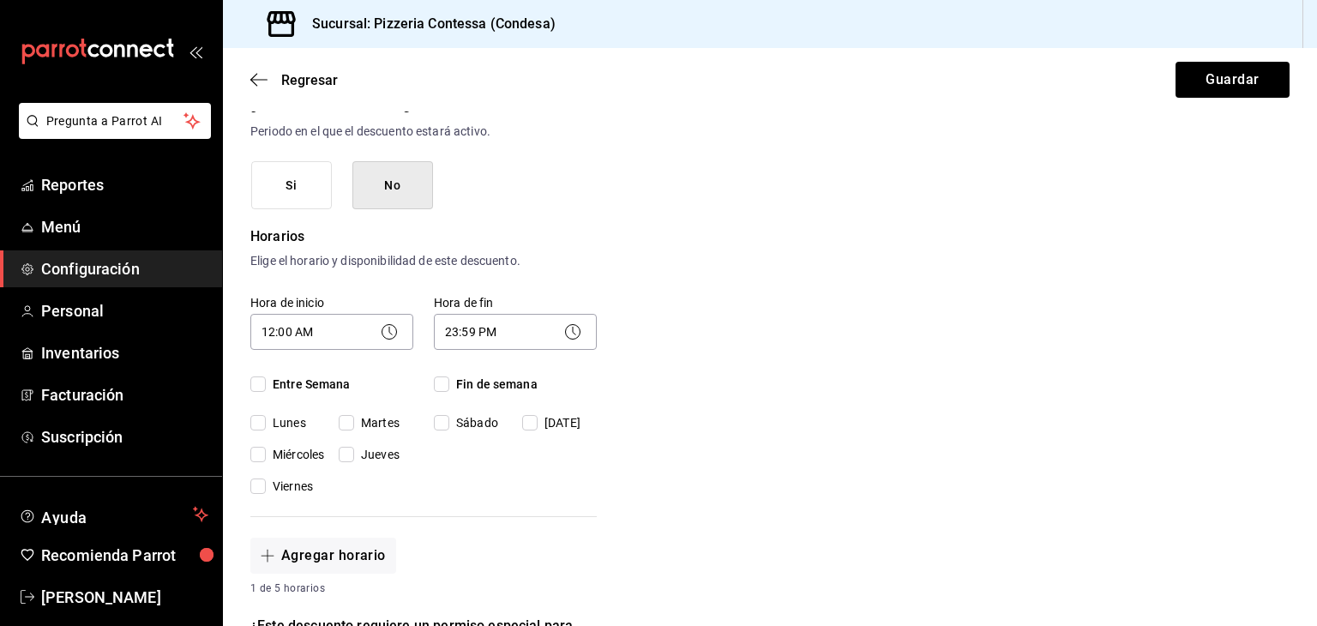
click at [437, 385] on input "Fin de semana" at bounding box center [441, 384] width 15 height 15
checkbox input "true"
click at [257, 383] on input "Entre Semana" at bounding box center [257, 384] width 15 height 15
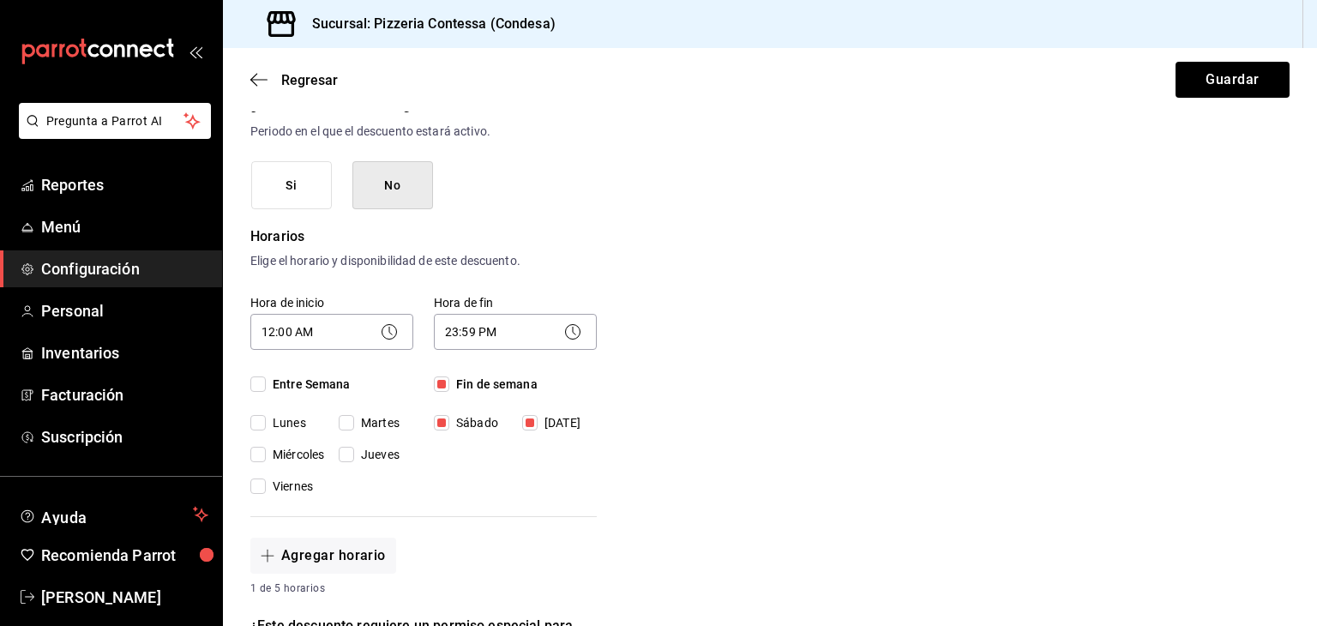
checkbox input "true"
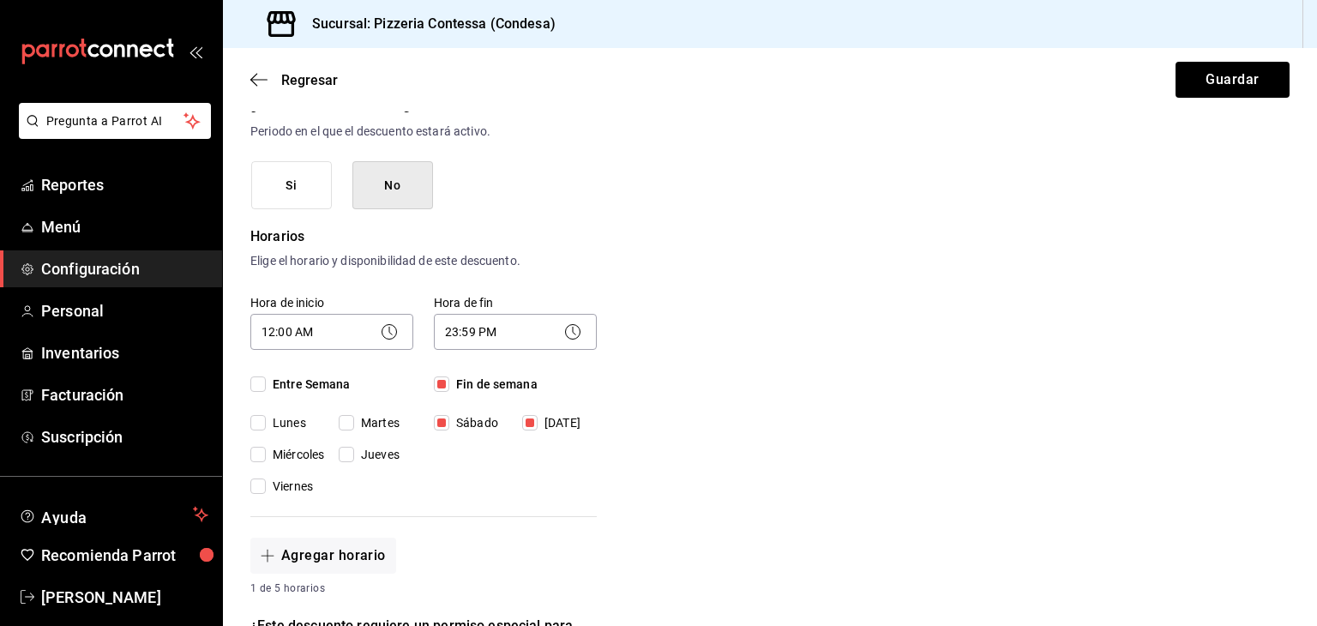
checkbox input "true"
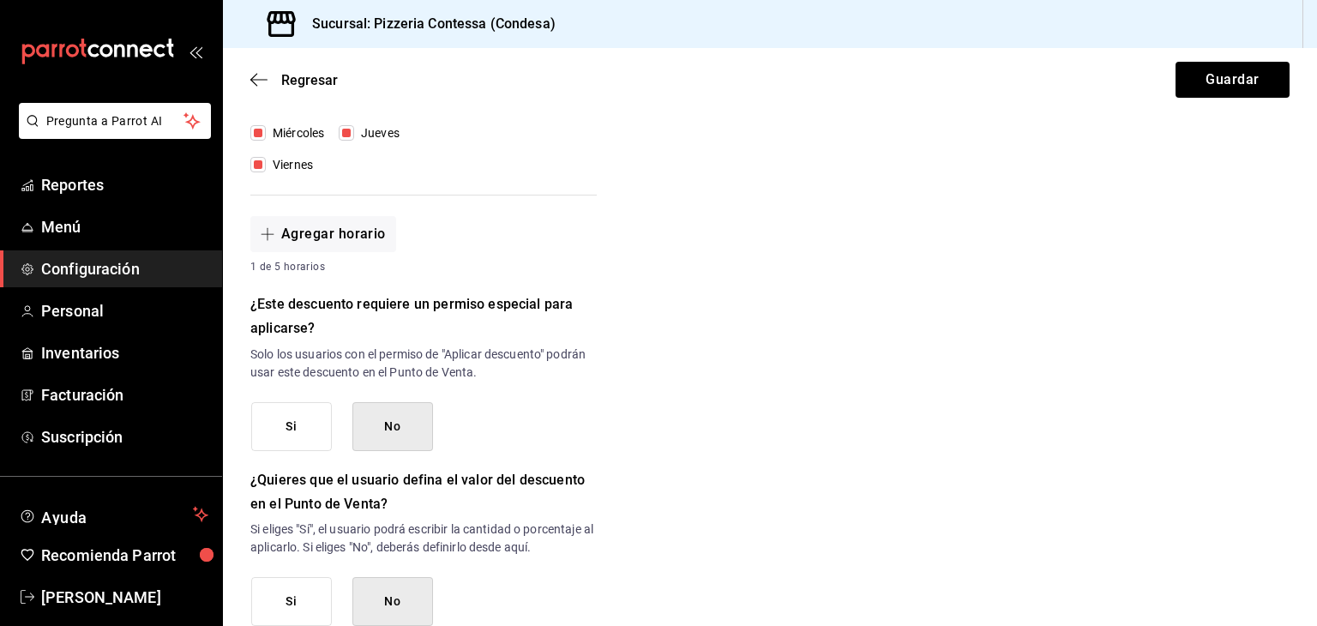
scroll to position [559, 0]
click at [388, 420] on button "No" at bounding box center [392, 425] width 81 height 49
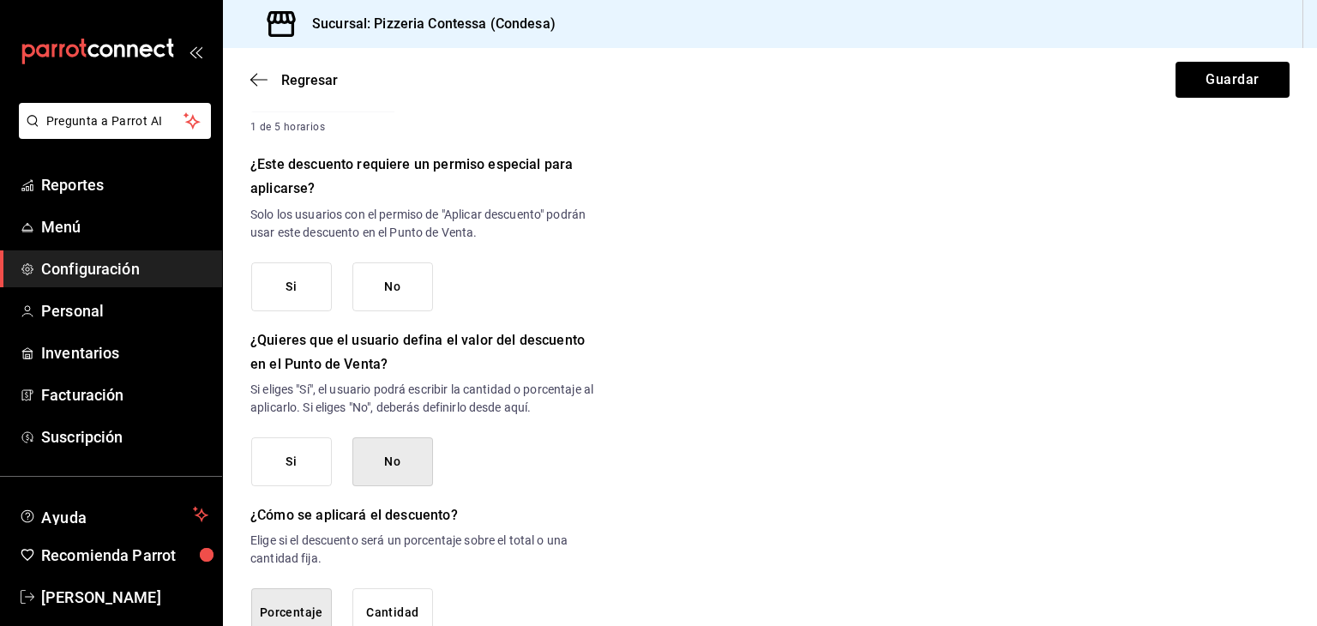
scroll to position [807, 0]
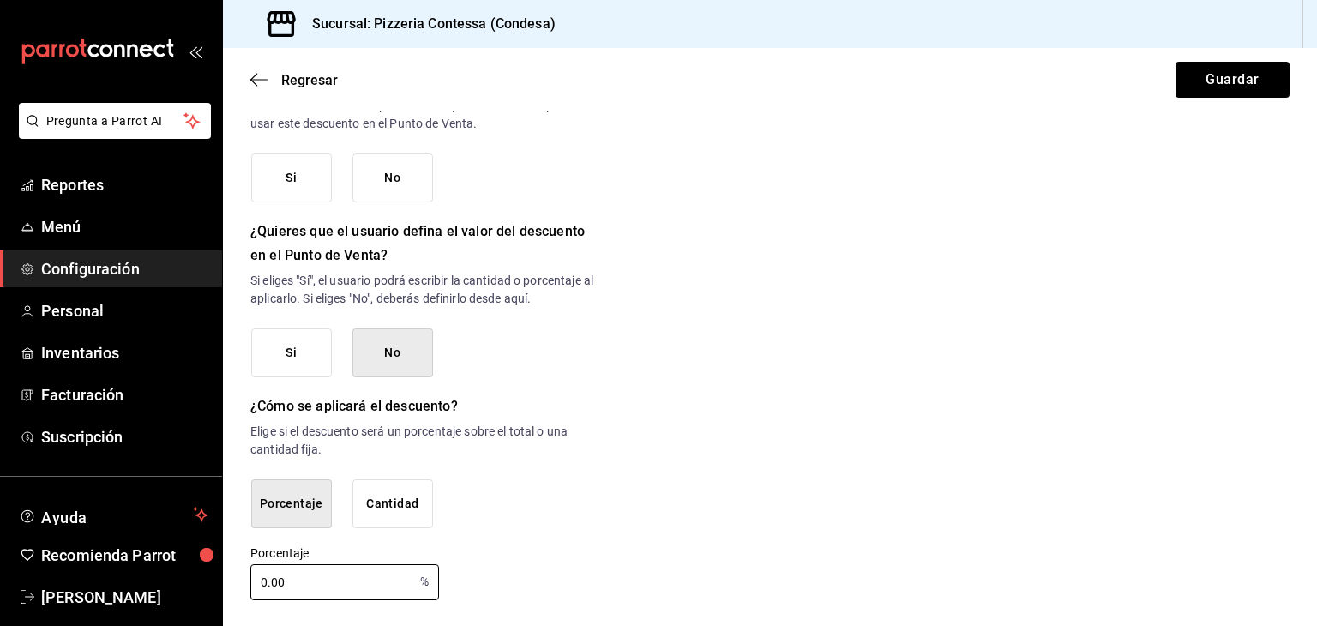
drag, startPoint x: 292, startPoint y: 575, endPoint x: 229, endPoint y: 570, distance: 62.8
type input "30"
click at [1202, 70] on button "Guardar" at bounding box center [1233, 80] width 114 height 36
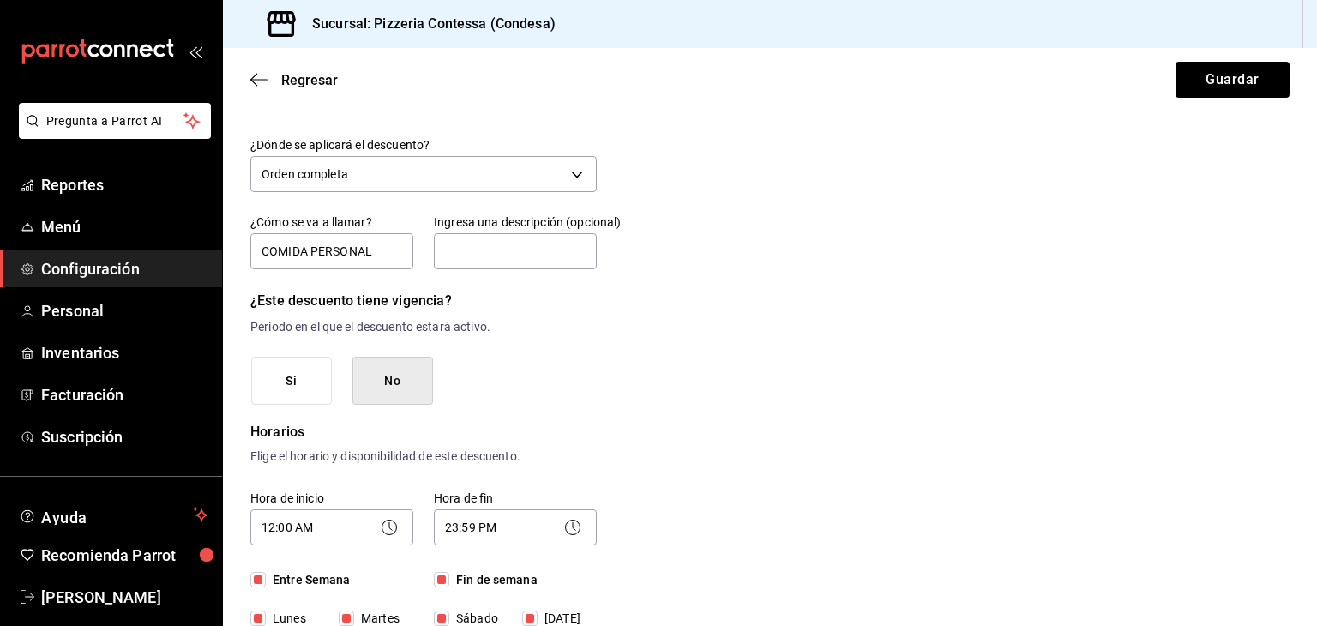
scroll to position [0, 0]
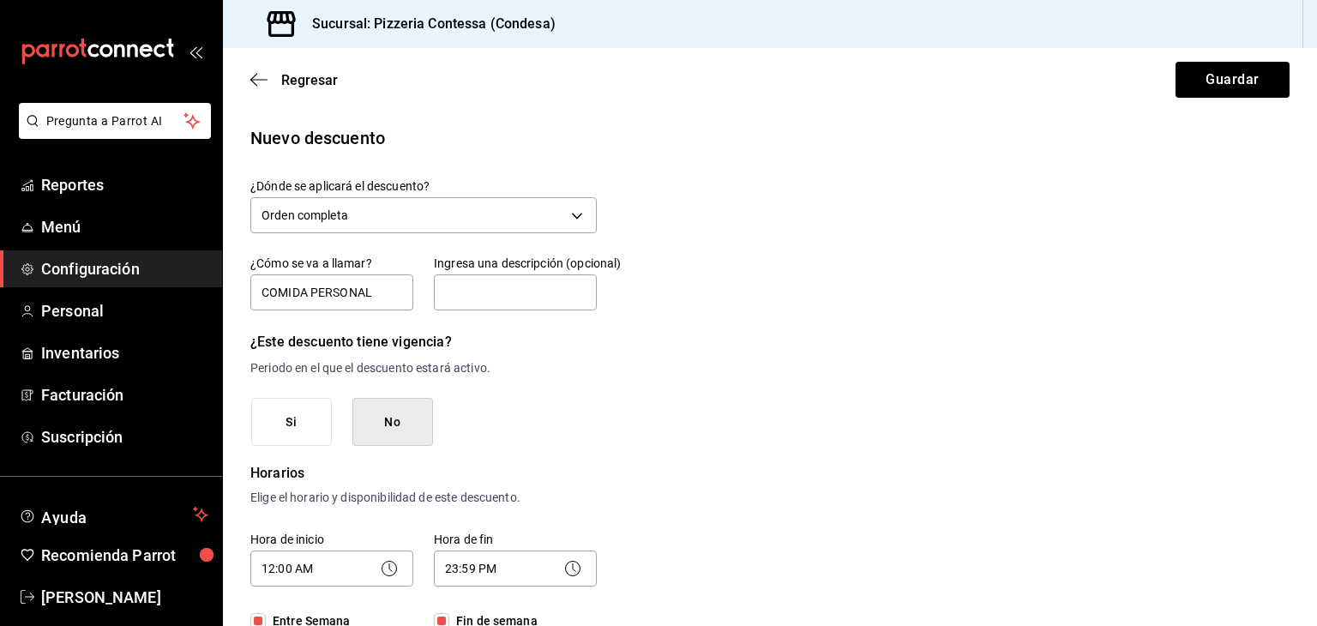
click at [393, 431] on button "No" at bounding box center [392, 422] width 81 height 49
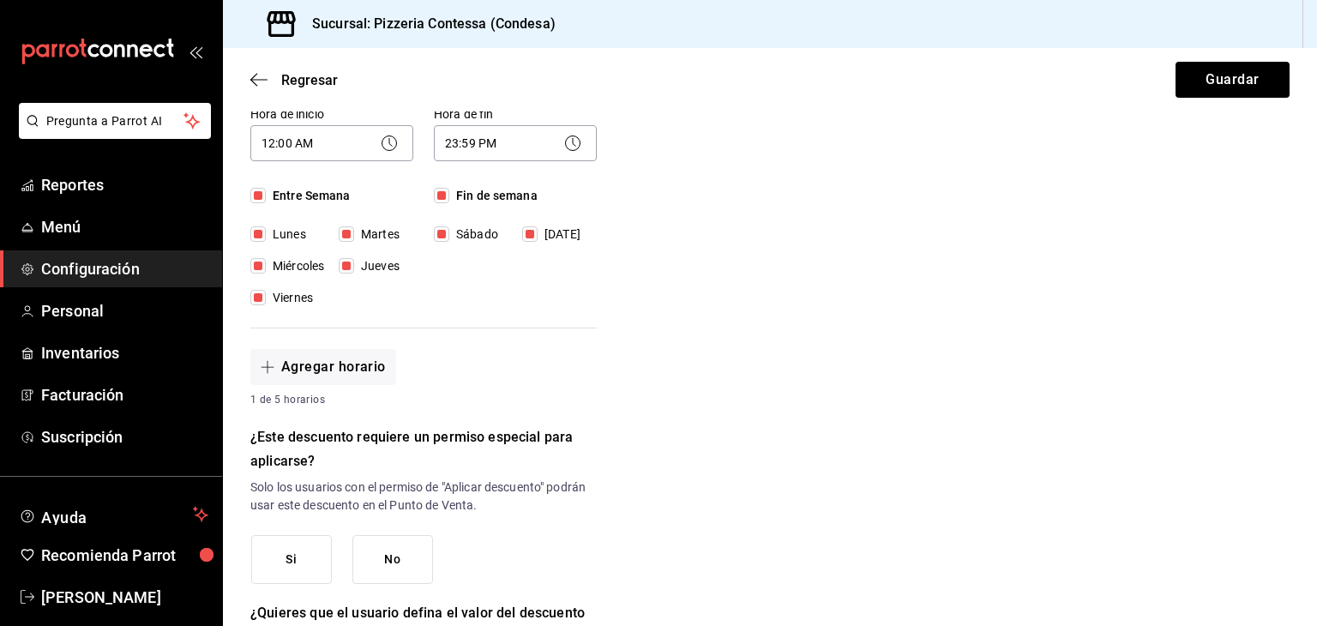
scroll to position [429, 0]
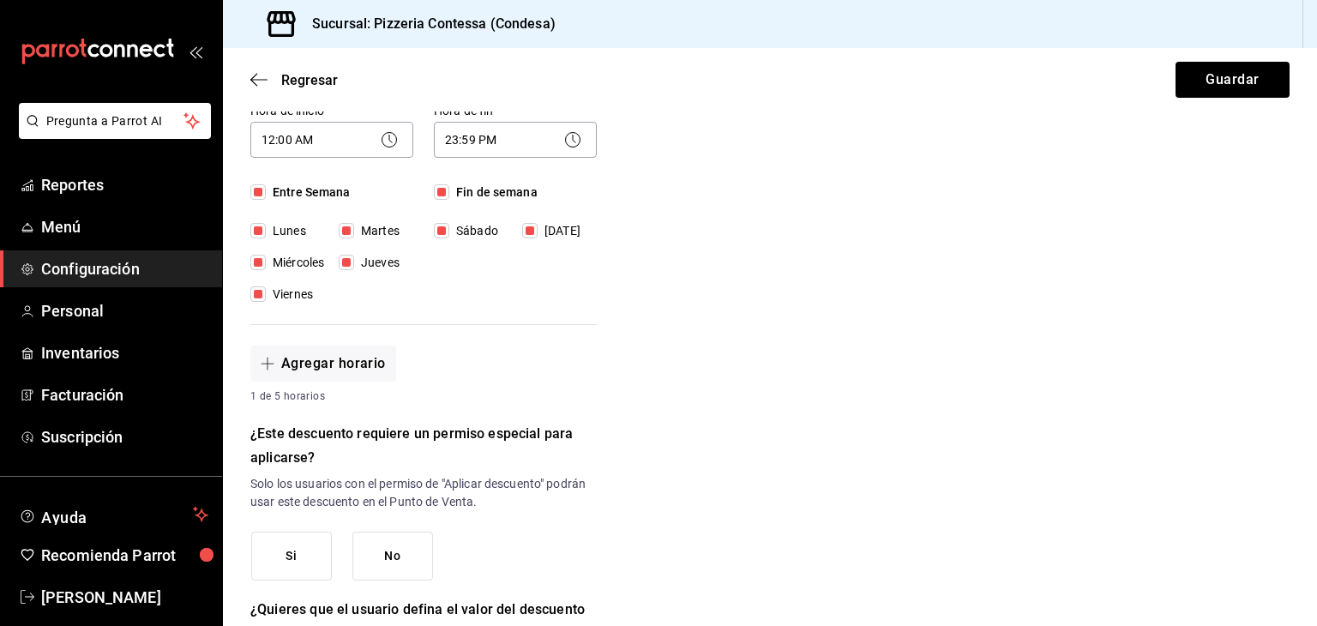
click at [423, 554] on button "No" at bounding box center [392, 556] width 81 height 49
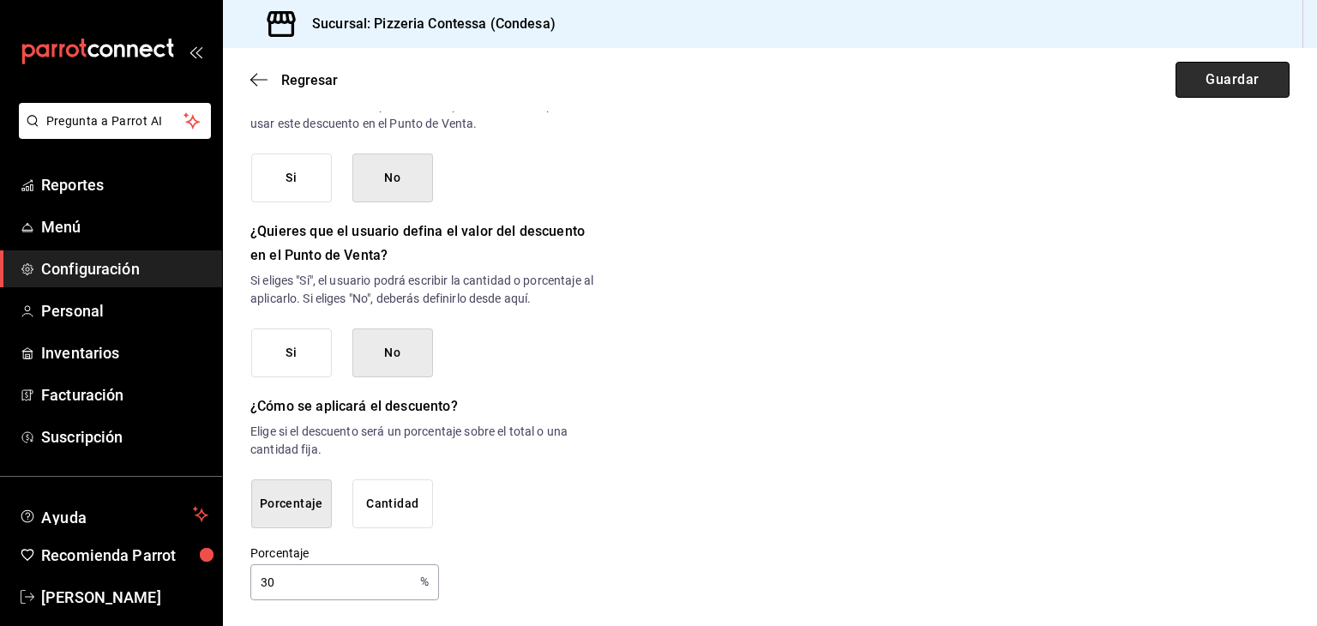
click at [1192, 76] on button "Guardar" at bounding box center [1233, 80] width 114 height 36
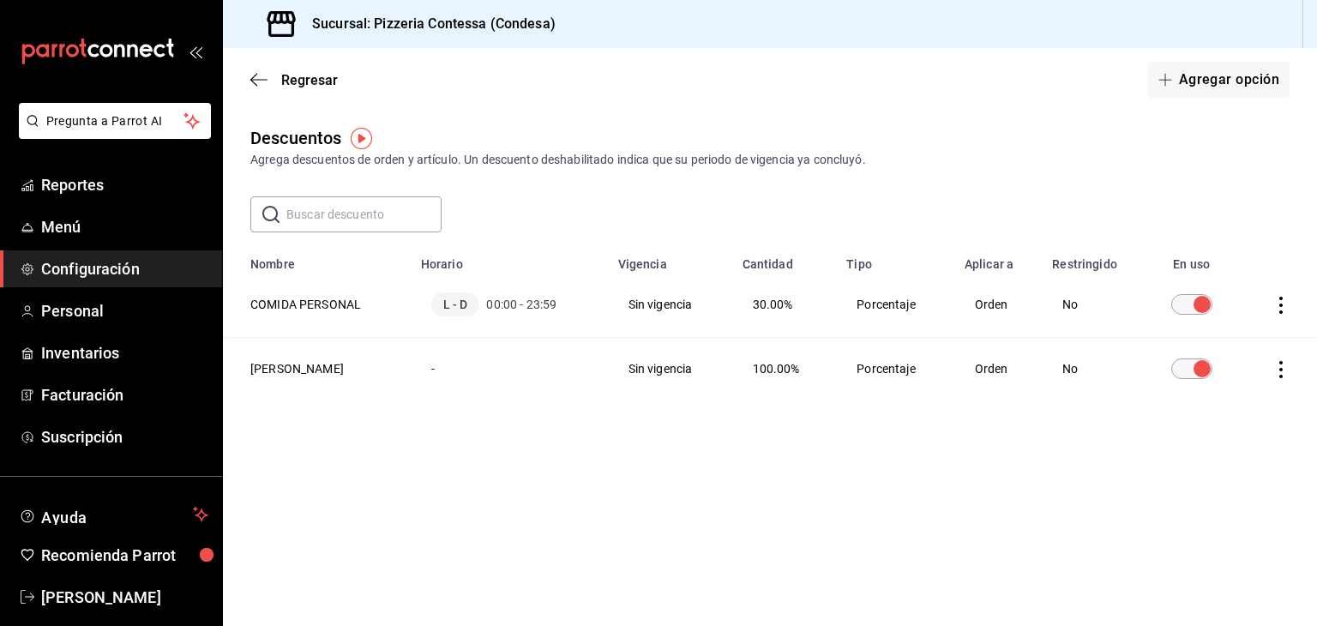
click at [1274, 371] on icon "actions" at bounding box center [1281, 369] width 17 height 17
click at [264, 368] on div at bounding box center [658, 313] width 1317 height 626
click at [270, 362] on th "[PERSON_NAME]" at bounding box center [317, 369] width 188 height 63
